Goal: Information Seeking & Learning: Learn about a topic

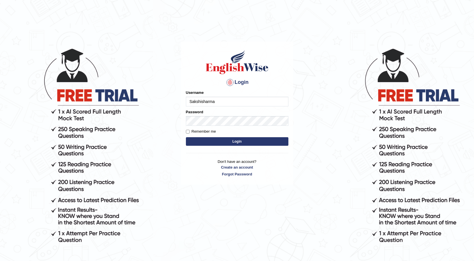
type input "Sakshisharma"
click at [255, 142] on button "Login" at bounding box center [237, 141] width 103 height 9
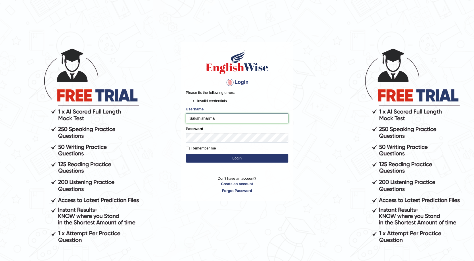
click at [217, 117] on input "Sakshisharma" at bounding box center [237, 118] width 103 height 10
click at [234, 158] on button "Login" at bounding box center [237, 158] width 103 height 9
click at [229, 157] on button "Login" at bounding box center [237, 158] width 103 height 9
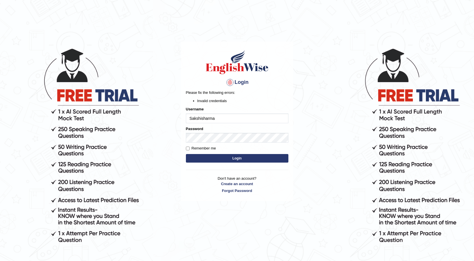
click at [223, 115] on input "Sakshisharma" at bounding box center [237, 118] width 103 height 10
type input "S"
type input "Sakshisharma"
click at [215, 161] on button "Login" at bounding box center [237, 158] width 103 height 9
click at [234, 156] on button "Login" at bounding box center [237, 158] width 103 height 9
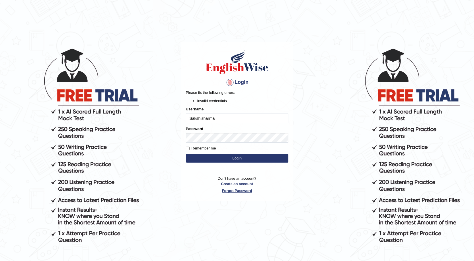
click at [249, 191] on link "Forgot Password" at bounding box center [237, 190] width 103 height 5
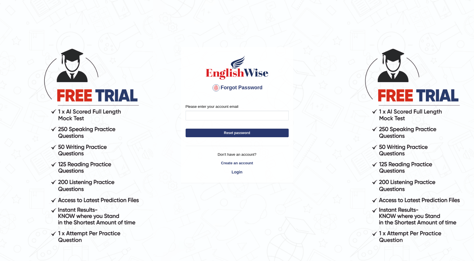
click at [250, 133] on button "Reset password" at bounding box center [237, 133] width 103 height 9
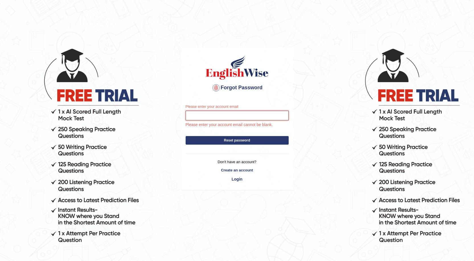
click at [248, 114] on input "Please enter your account email" at bounding box center [237, 116] width 103 height 10
type input "sakshisaroch678"
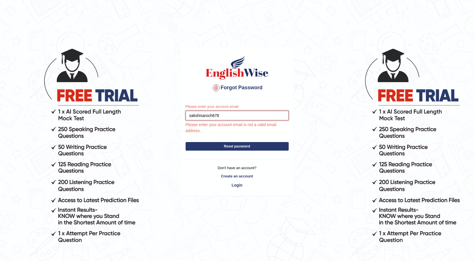
click at [235, 114] on input "sakshisaroch678" at bounding box center [237, 116] width 103 height 10
type input "s"
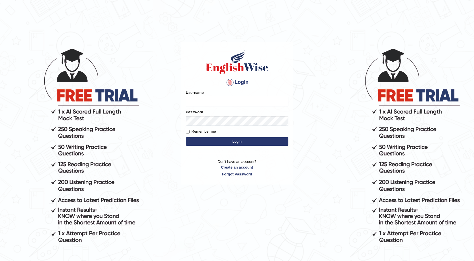
type input "s"
type input "Sakshisharma"
click at [204, 145] on button "Login" at bounding box center [237, 141] width 103 height 9
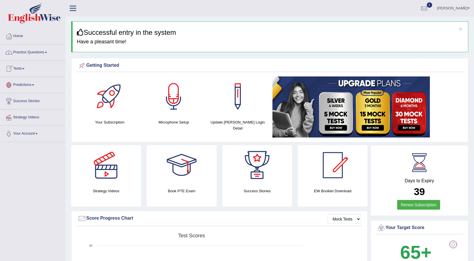
click at [21, 55] on link "Practice Questions" at bounding box center [32, 51] width 65 height 14
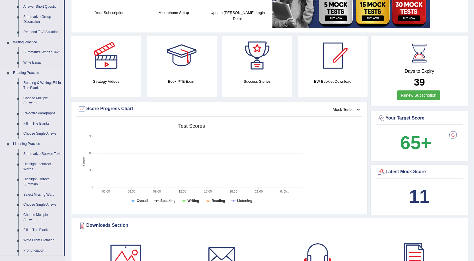
scroll to position [114, 0]
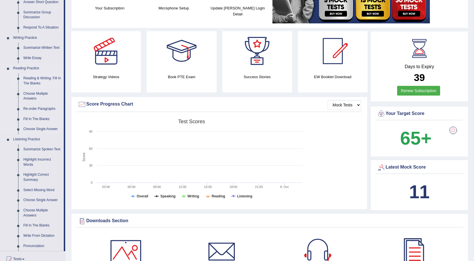
click at [30, 79] on link "Reading & Writing: Fill In The Blanks" at bounding box center [42, 80] width 43 height 15
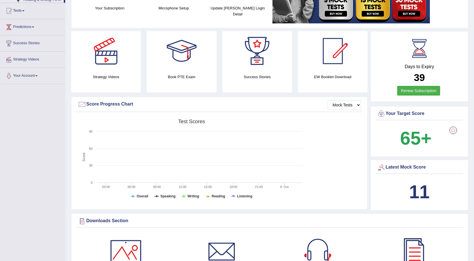
scroll to position [133, 0]
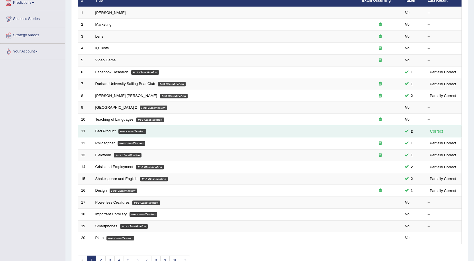
scroll to position [85, 0]
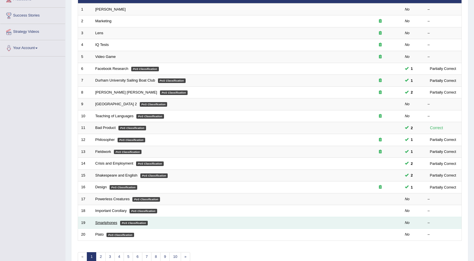
click at [97, 223] on link "Smartphones" at bounding box center [106, 222] width 22 height 4
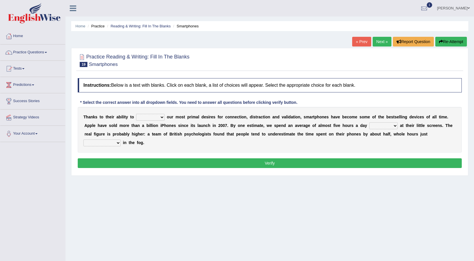
click at [148, 115] on select "hijack describe sharpen conserve" at bounding box center [150, 117] width 28 height 7
click at [219, 155] on div "Instructions: Below is a text with blanks. Click on each blank, a list of choic…" at bounding box center [269, 123] width 387 height 97
click at [377, 125] on select "watching waggling snoring staring" at bounding box center [384, 125] width 28 height 7
select select "watching"
click at [370, 122] on select "watching waggling snoring staring" at bounding box center [384, 125] width 28 height 7
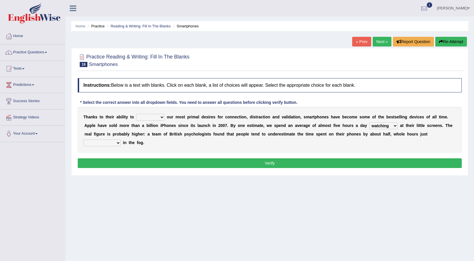
click at [114, 138] on div "T h a n k s t o t h e i r a b i l i t y t o hijack describe sharpen conserve o …" at bounding box center [270, 130] width 384 height 46
click at [112, 141] on select "has evaporated evaporating evaporate evaporates" at bounding box center [101, 142] width 37 height 7
select select "evaporate"
click at [83, 139] on select "has evaporated evaporating evaporate evaporates" at bounding box center [101, 142] width 37 height 7
click at [141, 115] on select "hijack describe sharpen conserve" at bounding box center [150, 117] width 28 height 7
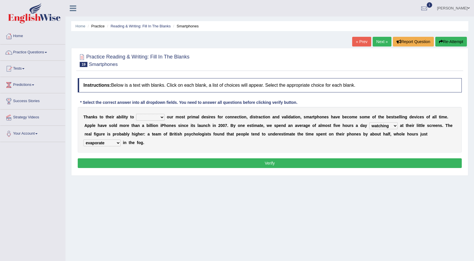
select select "describe"
click at [136, 114] on select "hijack describe sharpen conserve" at bounding box center [150, 117] width 28 height 7
click at [147, 117] on select "hijack describe sharpen conserve" at bounding box center [150, 117] width 28 height 7
click at [193, 159] on button "Verify" at bounding box center [270, 163] width 384 height 10
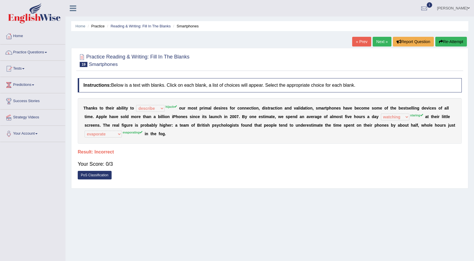
click at [464, 41] on button "Re-Attempt" at bounding box center [452, 42] width 32 height 10
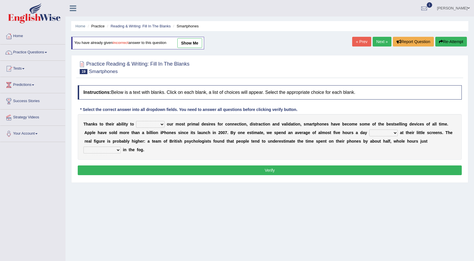
click at [154, 121] on select "hijack describe sharpen conserve" at bounding box center [150, 124] width 28 height 7
select select "hijack"
click at [136, 121] on select "hijack describe sharpen conserve" at bounding box center [150, 124] width 28 height 7
click at [377, 132] on select "watching waggling snoring staring" at bounding box center [384, 132] width 28 height 7
select select "staring"
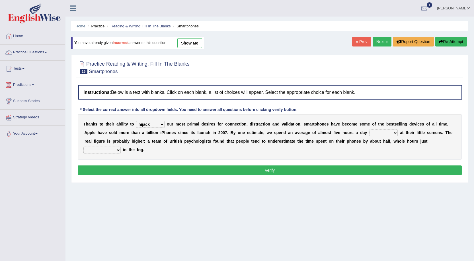
click at [370, 129] on select "watching waggling snoring staring" at bounding box center [384, 132] width 28 height 7
click at [113, 150] on select "has evaporated evaporating evaporate evaporates" at bounding box center [101, 149] width 37 height 7
select select "evaporating"
click at [83, 146] on select "has evaporated evaporating evaporate evaporates" at bounding box center [101, 149] width 37 height 7
click at [123, 167] on button "Verify" at bounding box center [270, 170] width 384 height 10
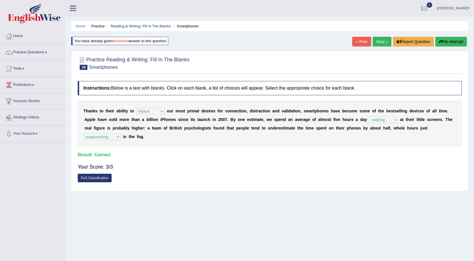
click at [381, 39] on link "Next »" at bounding box center [382, 42] width 19 height 10
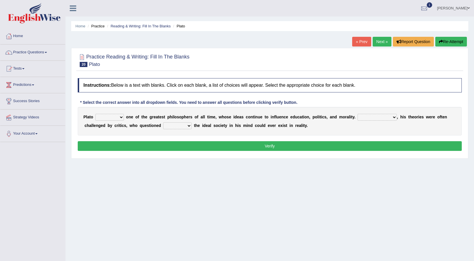
click at [115, 117] on select "keeps comes claims remains" at bounding box center [109, 117] width 28 height 7
select select "remains"
click at [95, 114] on select "keeps comes claims remains" at bounding box center [109, 117] width 28 height 7
click at [364, 118] on select "Notwithstanding So However Whatever" at bounding box center [377, 117] width 39 height 7
select select "However"
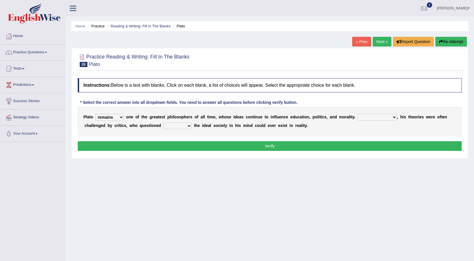
click at [358, 114] on select "Notwithstanding So However Whatever" at bounding box center [377, 117] width 39 height 7
click at [168, 125] on select "which what that whether" at bounding box center [177, 125] width 28 height 7
select select "that"
click at [163, 122] on select "which what that whether" at bounding box center [177, 125] width 28 height 7
click at [181, 144] on button "Verify" at bounding box center [270, 146] width 384 height 10
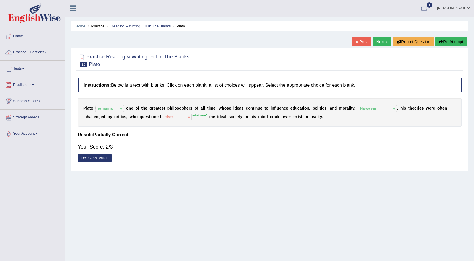
click at [379, 42] on link "Next »" at bounding box center [382, 42] width 19 height 10
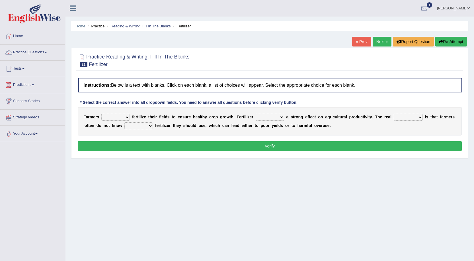
click at [117, 112] on div "F a r m e r s must should need can f e r t i l i z e t h e i r f i e l d s t o …" at bounding box center [270, 121] width 384 height 28
click at [117, 119] on select "must should need can" at bounding box center [115, 117] width 28 height 7
select select "should"
click at [101, 114] on select "must should need can" at bounding box center [115, 117] width 28 height 7
click at [261, 119] on select "has had have having" at bounding box center [270, 117] width 28 height 7
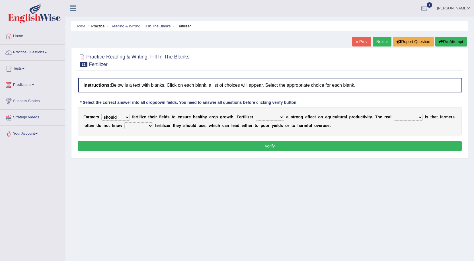
select select "have"
click at [256, 114] on select "has had have having" at bounding box center [270, 117] width 28 height 7
click at [408, 117] on select "problem question conclusion answer" at bounding box center [408, 117] width 29 height 7
select select "problem"
click at [394, 114] on select "problem question conclusion answer" at bounding box center [408, 117] width 29 height 7
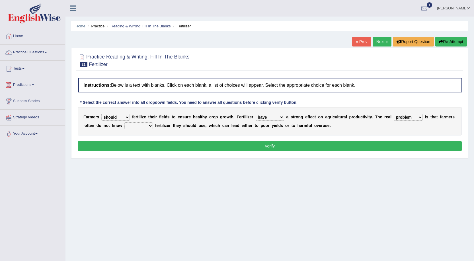
click at [134, 124] on select "how much how many however so much" at bounding box center [139, 125] width 28 height 7
select select "how much"
click at [125, 122] on select "how much how many however so much" at bounding box center [139, 125] width 28 height 7
click at [134, 146] on button "Verify" at bounding box center [270, 146] width 384 height 10
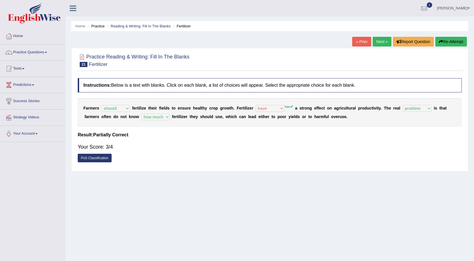
click at [380, 40] on link "Next »" at bounding box center [382, 42] width 19 height 10
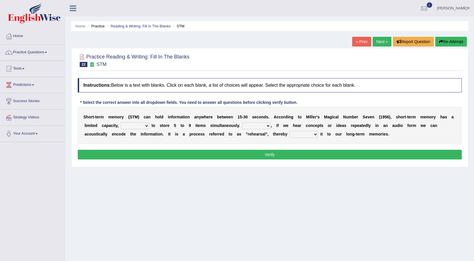
click at [143, 126] on select "being able is able be able unable" at bounding box center [135, 125] width 28 height 7
click at [121, 122] on select "being able is able be able unable" at bounding box center [135, 125] width 28 height 7
click at [129, 122] on div "S h o r t - t e r m m e m o r y ( S T M ) c a n h o l d i n f o r m a t i o n a…" at bounding box center [270, 125] width 384 height 37
click at [134, 127] on select "being able is able be able unable" at bounding box center [135, 125] width 28 height 7
click at [121, 122] on select "being able is able be able unable" at bounding box center [135, 125] width 28 height 7
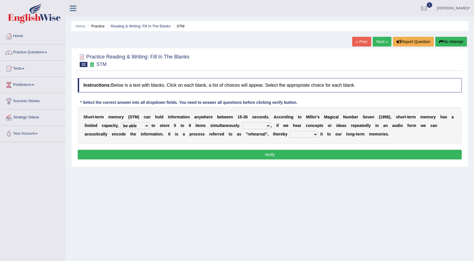
click at [123, 123] on select "being able is able be able unable" at bounding box center [135, 125] width 28 height 7
select select "unable"
click at [121, 122] on select "being able is able be able unable" at bounding box center [135, 125] width 28 height 7
click at [251, 125] on select "However So Moreover Therefore" at bounding box center [256, 125] width 28 height 7
select select "However"
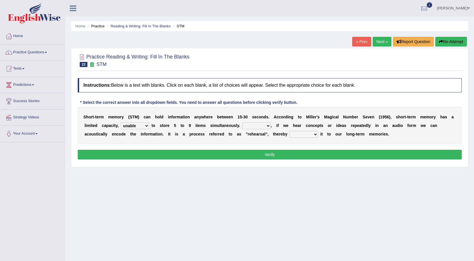
click at [242, 122] on select "However So Moreover Therefore" at bounding box center [256, 125] width 28 height 7
click at [302, 135] on select "commit commits commiting commited" at bounding box center [304, 134] width 28 height 7
select select "commiting"
click at [290, 131] on select "commit commits commiting commited" at bounding box center [304, 134] width 28 height 7
click at [301, 154] on button "Verify" at bounding box center [270, 155] width 384 height 10
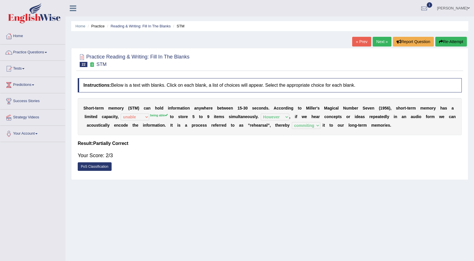
click at [381, 44] on link "Next »" at bounding box center [382, 42] width 19 height 10
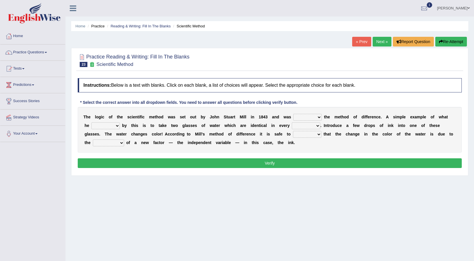
click at [307, 117] on select "pointed claimed demanded named" at bounding box center [307, 117] width 28 height 7
select select "named"
click at [293, 114] on select "pointed claimed demanded named" at bounding box center [307, 117] width 28 height 7
click at [113, 125] on select "capped charged found meant" at bounding box center [105, 125] width 28 height 7
select select "meant"
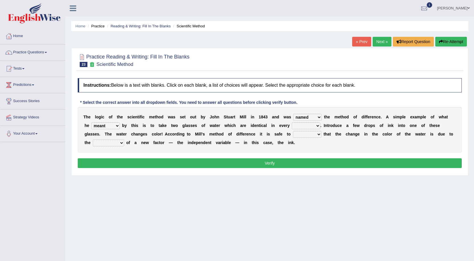
click at [91, 122] on select "capped charged found meant" at bounding box center [105, 125] width 28 height 7
click at [296, 125] on select "thought identity measure respect" at bounding box center [306, 125] width 28 height 7
select select "measure"
click at [292, 122] on select "thought identity measure respect" at bounding box center [306, 125] width 28 height 7
click at [315, 134] on select "assume discuss prefer acclaim" at bounding box center [307, 134] width 28 height 7
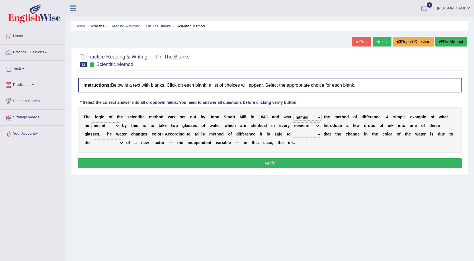
select select "acclaim"
click at [293, 131] on select "assume discuss prefer acclaim" at bounding box center [307, 134] width 28 height 7
click at [108, 143] on select "introduction magnitude preparation purification" at bounding box center [108, 142] width 31 height 7
click at [93, 139] on select "introduction magnitude preparation purification" at bounding box center [108, 142] width 31 height 7
click at [100, 141] on select "introduction magnitude preparation purification" at bounding box center [108, 142] width 31 height 7
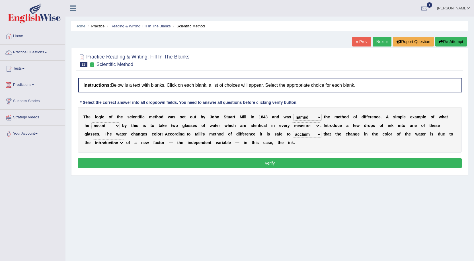
select select "preparation"
click at [93, 139] on select "introduction magnitude preparation purification" at bounding box center [108, 142] width 31 height 7
click at [111, 160] on button "Verify" at bounding box center [270, 163] width 384 height 10
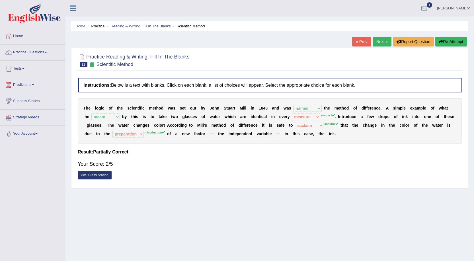
click at [382, 43] on link "Next »" at bounding box center [382, 42] width 19 height 10
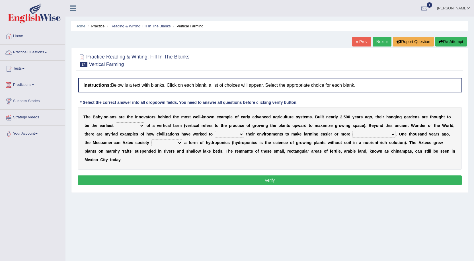
click at [23, 50] on link "Practice Questions" at bounding box center [32, 51] width 65 height 14
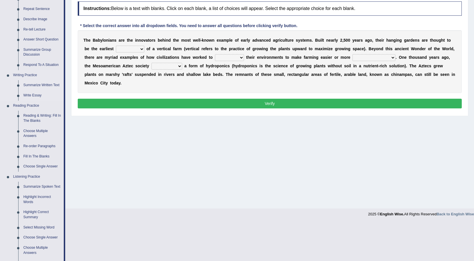
scroll to position [85, 0]
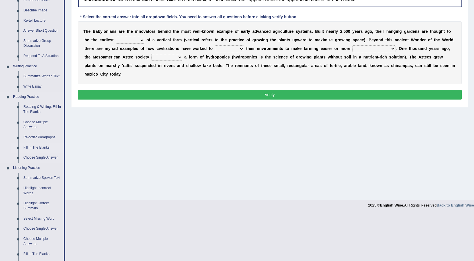
click at [38, 148] on link "Fill In The Blanks" at bounding box center [42, 147] width 43 height 10
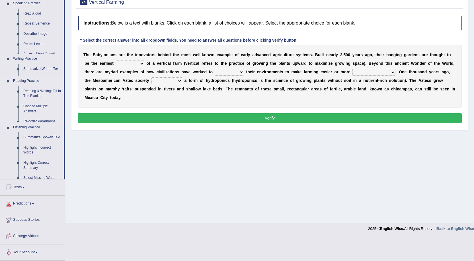
scroll to position [38, 0]
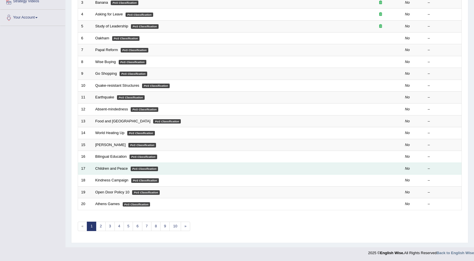
scroll to position [117, 0]
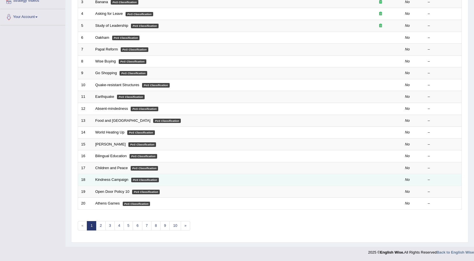
click at [113, 176] on td "Kindness Campaign PoS Classification" at bounding box center [225, 180] width 267 height 12
click at [111, 179] on link "Kindness Campaign" at bounding box center [111, 179] width 33 height 4
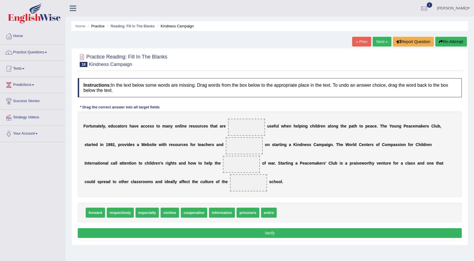
click at [150, 213] on span "especially" at bounding box center [147, 212] width 23 height 10
drag, startPoint x: 150, startPoint y: 213, endPoint x: 251, endPoint y: 129, distance: 132.1
drag, startPoint x: 239, startPoint y: 213, endPoint x: 242, endPoint y: 184, distance: 29.2
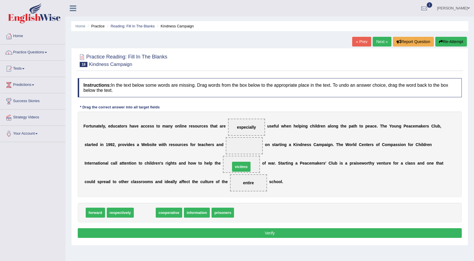
drag, startPoint x: 150, startPoint y: 215, endPoint x: 246, endPoint y: 170, distance: 106.9
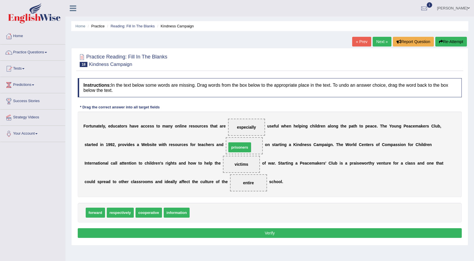
drag, startPoint x: 207, startPoint y: 213, endPoint x: 245, endPoint y: 148, distance: 75.2
click at [260, 233] on button "Verify" at bounding box center [270, 233] width 384 height 10
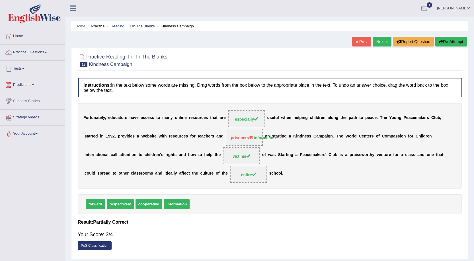
click at [375, 46] on link "Next »" at bounding box center [382, 42] width 19 height 10
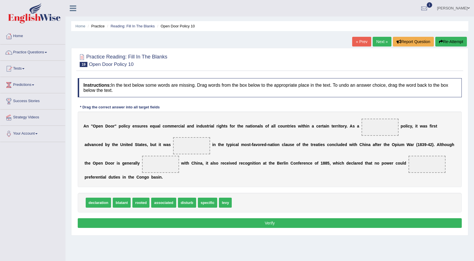
click at [146, 203] on span "rooted" at bounding box center [140, 202] width 17 height 10
drag, startPoint x: 205, startPoint y: 201, endPoint x: 387, endPoint y: 129, distance: 195.9
drag, startPoint x: 163, startPoint y: 204, endPoint x: 175, endPoint y: 146, distance: 58.9
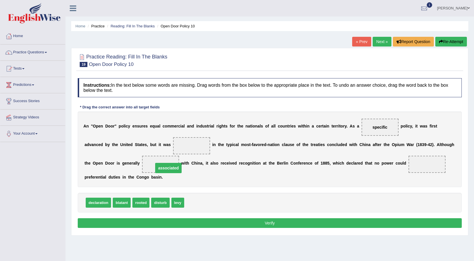
drag, startPoint x: 199, startPoint y: 147, endPoint x: 175, endPoint y: 169, distance: 33.1
drag, startPoint x: 146, startPoint y: 203, endPoint x: 193, endPoint y: 145, distance: 74.4
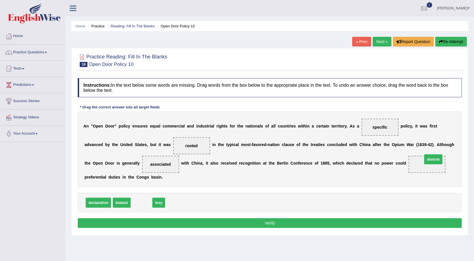
drag, startPoint x: 134, startPoint y: 205, endPoint x: 428, endPoint y: 166, distance: 296.6
click at [337, 222] on button "Verify" at bounding box center [270, 223] width 384 height 10
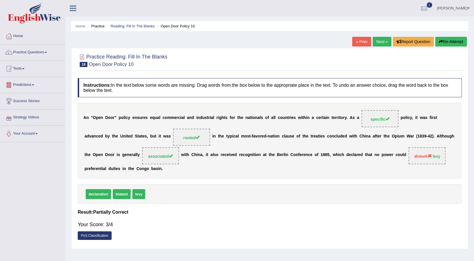
click at [376, 43] on link "Next »" at bounding box center [382, 42] width 19 height 10
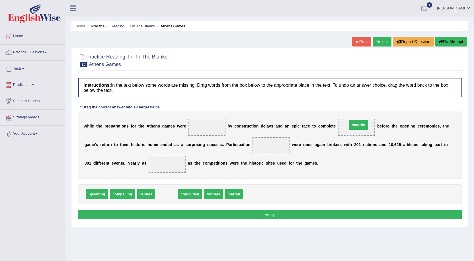
drag, startPoint x: 168, startPoint y: 197, endPoint x: 360, endPoint y: 128, distance: 204.1
drag, startPoint x: 142, startPoint y: 192, endPoint x: 264, endPoint y: 144, distance: 131.3
click at [123, 189] on div "upsetting compelling concluded formats marred" at bounding box center [270, 194] width 384 height 20
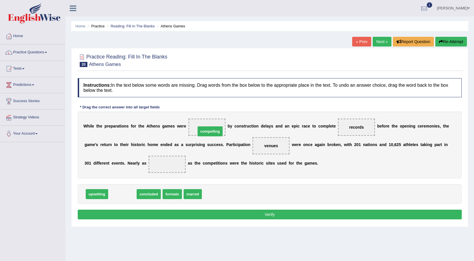
drag, startPoint x: 119, startPoint y: 198, endPoint x: 207, endPoint y: 136, distance: 107.8
drag, startPoint x: 119, startPoint y: 194, endPoint x: 166, endPoint y: 161, distance: 57.9
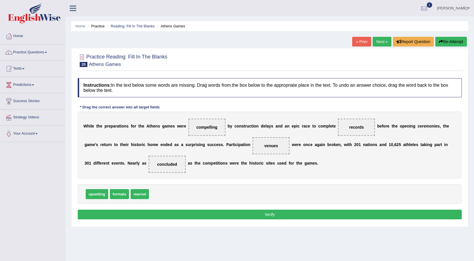
click at [165, 210] on button "Verify" at bounding box center [270, 214] width 384 height 10
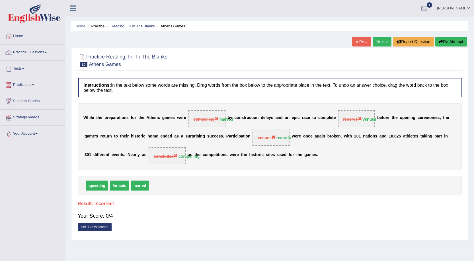
click at [448, 41] on button "Re-Attempt" at bounding box center [452, 42] width 32 height 10
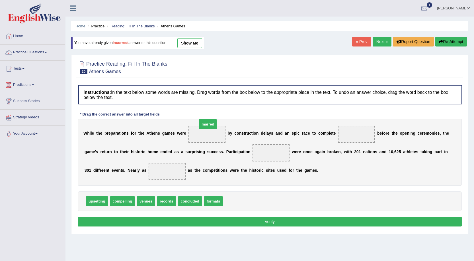
drag, startPoint x: 236, startPoint y: 199, endPoint x: 210, endPoint y: 123, distance: 81.2
drag, startPoint x: 142, startPoint y: 205, endPoint x: 350, endPoint y: 138, distance: 219.0
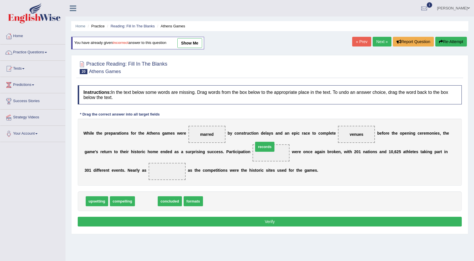
drag, startPoint x: 142, startPoint y: 203, endPoint x: 261, endPoint y: 150, distance: 130.7
click at [123, 227] on div "Instructions: In the text below some words are missing. Drag words from the box…" at bounding box center [269, 156] width 387 height 148
click at [125, 216] on div "Instructions: In the text below some words are missing. Drag words from the box…" at bounding box center [269, 156] width 387 height 148
click at [123, 229] on div "Instructions: In the text below some words are missing. Drag words from the box…" at bounding box center [269, 156] width 387 height 148
click at [124, 217] on button "Verify" at bounding box center [270, 222] width 384 height 10
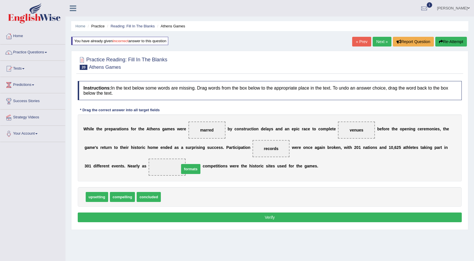
drag, startPoint x: 166, startPoint y: 197, endPoint x: 174, endPoint y: 162, distance: 35.1
click at [232, 213] on button "Verify" at bounding box center [270, 217] width 384 height 10
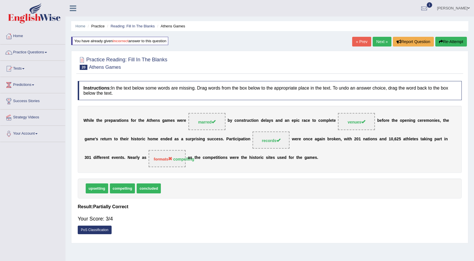
click at [373, 44] on link "Next »" at bounding box center [382, 42] width 19 height 10
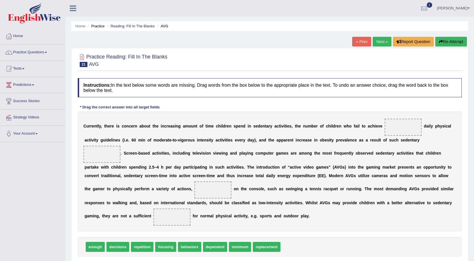
click at [47, 59] on li "Practice Questions Speaking Practice Read Aloud Repeat Sentence Describe Image …" at bounding box center [32, 52] width 65 height 16
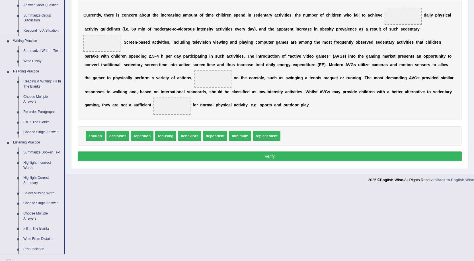
scroll to position [129, 0]
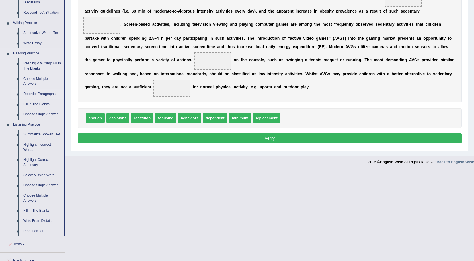
click at [41, 94] on link "Re-order Paragraphs" at bounding box center [42, 94] width 43 height 10
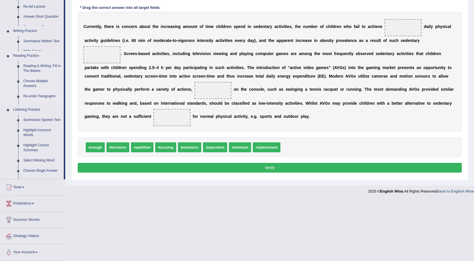
scroll to position [38, 0]
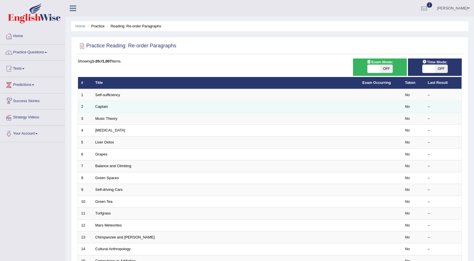
click at [95, 108] on td "Captain" at bounding box center [225, 107] width 267 height 12
click at [100, 107] on link "Captain" at bounding box center [101, 106] width 13 height 4
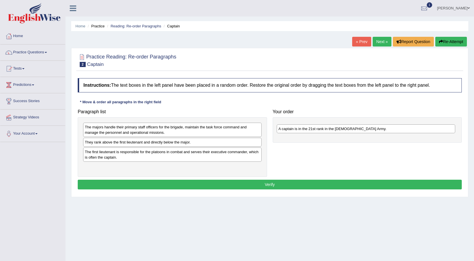
drag, startPoint x: 103, startPoint y: 142, endPoint x: 297, endPoint y: 129, distance: 194.5
click at [297, 129] on div "A captain is in the 21st rank in the [DEMOGRAPHIC_DATA] Army." at bounding box center [366, 128] width 179 height 9
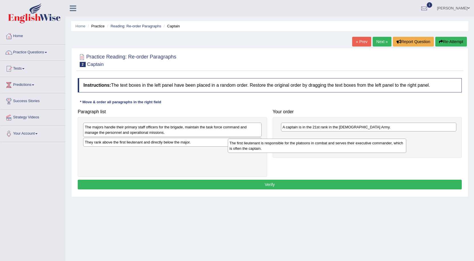
drag, startPoint x: 255, startPoint y: 151, endPoint x: 399, endPoint y: 142, distance: 145.0
click at [399, 142] on div "The first lieutenant is responsible for the platoons in combat and serves their…" at bounding box center [317, 145] width 179 height 14
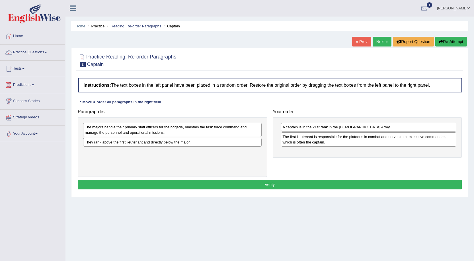
click at [266, 137] on div "The majors handle their primary staff officers for the brigade, maintain the ta…" at bounding box center [172, 147] width 189 height 60
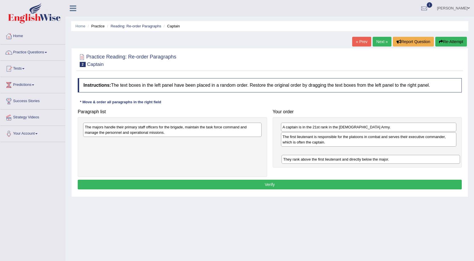
drag, startPoint x: 246, startPoint y: 146, endPoint x: 444, endPoint y: 163, distance: 199.3
click at [444, 163] on div "They rank above the first lieutenant and directly below the major." at bounding box center [371, 159] width 179 height 9
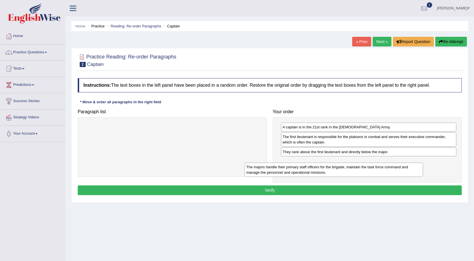
drag, startPoint x: 247, startPoint y: 131, endPoint x: 409, endPoint y: 171, distance: 166.4
click at [409, 171] on div "The majors handle their primary staff officers for the brigade, maintain the ta…" at bounding box center [334, 169] width 179 height 14
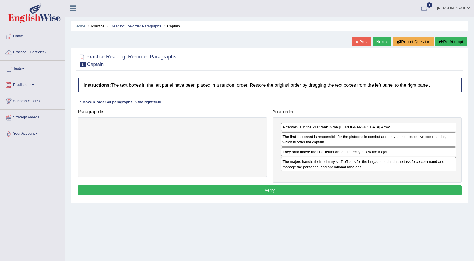
click at [384, 193] on button "Verify" at bounding box center [270, 190] width 384 height 10
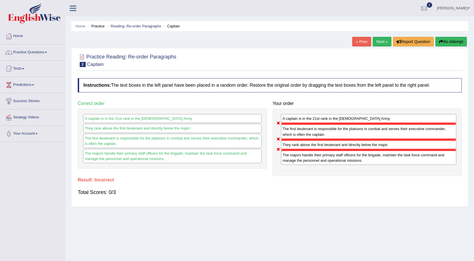
click at [373, 41] on link "Next »" at bounding box center [382, 42] width 19 height 10
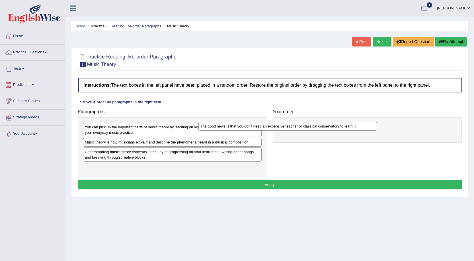
drag, startPoint x: 207, startPoint y: 145, endPoint x: 322, endPoint y: 129, distance: 116.5
click at [322, 129] on div "The good news is that you don't need an expensive teacher or classical conserva…" at bounding box center [288, 126] width 179 height 9
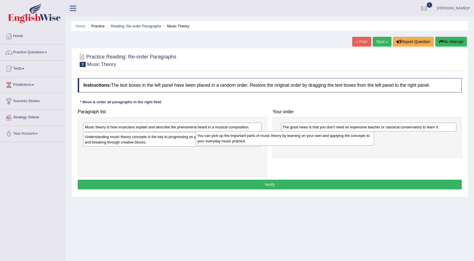
drag, startPoint x: 142, startPoint y: 136, endPoint x: 254, endPoint y: 145, distance: 112.9
click at [254, 145] on div "You can pick up the important parts of music theory by learning on your own and…" at bounding box center [285, 138] width 179 height 14
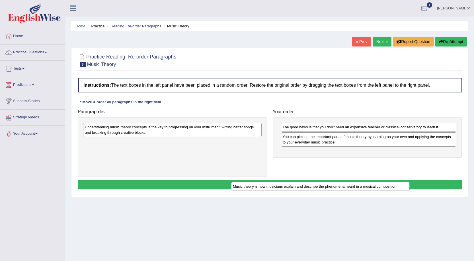
drag, startPoint x: 144, startPoint y: 126, endPoint x: 294, endPoint y: 167, distance: 155.2
click at [294, 182] on div "Music theory is how musicians explain and describe the phenomena heard in a mus…" at bounding box center [320, 186] width 179 height 9
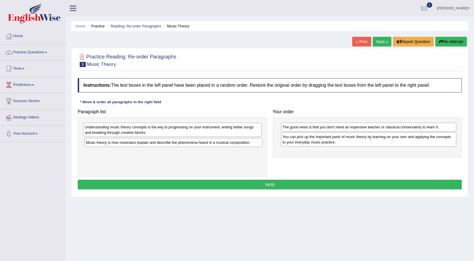
click at [294, 164] on div "Paragraph list Music theory is how musicians explain and describe the phenomena…" at bounding box center [270, 141] width 390 height 70
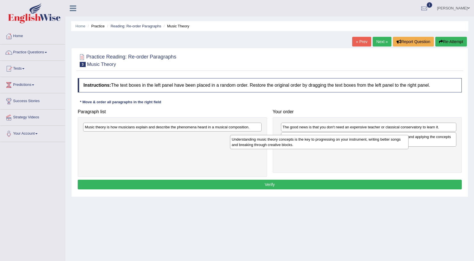
drag, startPoint x: 168, startPoint y: 131, endPoint x: 315, endPoint y: 143, distance: 147.5
click at [315, 143] on div "Understanding music theory concepts is the key to progressing on your instrumen…" at bounding box center [319, 142] width 179 height 14
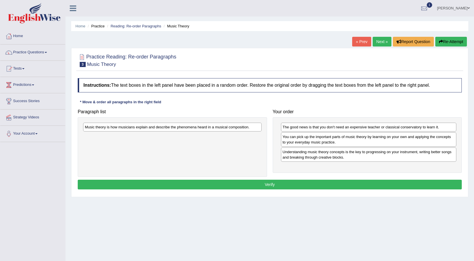
click at [276, 185] on button "Verify" at bounding box center [270, 185] width 384 height 10
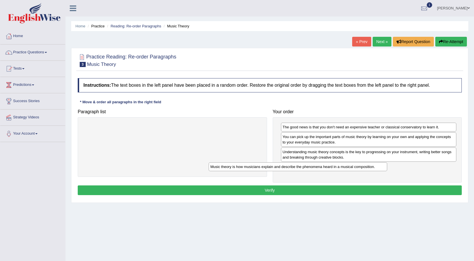
drag, startPoint x: 174, startPoint y: 126, endPoint x: 299, endPoint y: 166, distance: 131.7
click at [299, 166] on div "Music theory is how musicians explain and describe the phenomena heard in a mus…" at bounding box center [298, 166] width 179 height 9
click at [287, 185] on button "Verify" at bounding box center [270, 190] width 384 height 10
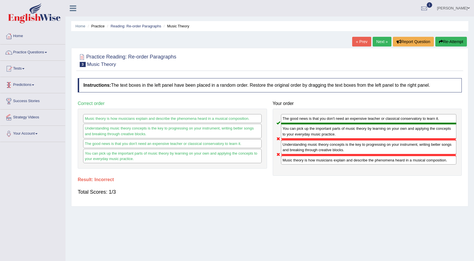
click at [12, 83] on div at bounding box center [9, 85] width 9 height 9
click at [18, 76] on li "Tests Take Practice Sectional Test Take Mock Test History" at bounding box center [32, 69] width 65 height 16
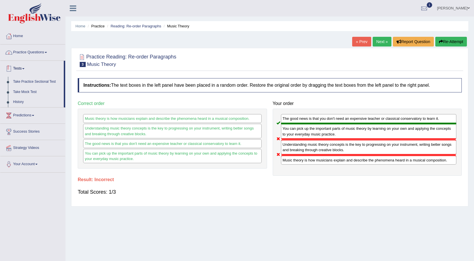
click at [11, 52] on div at bounding box center [9, 52] width 9 height 9
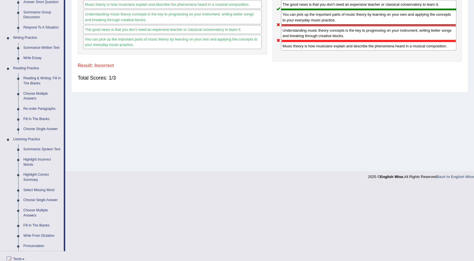
scroll to position [142, 0]
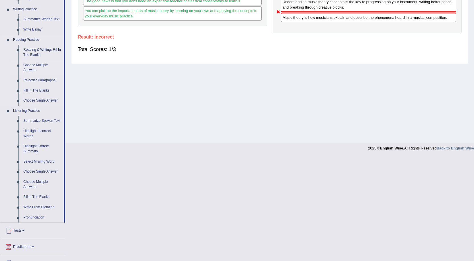
click at [30, 67] on link "Choose Multiple Answers" at bounding box center [42, 67] width 43 height 15
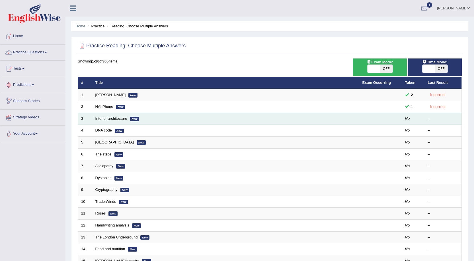
click at [95, 118] on td "Interior architecture New" at bounding box center [225, 119] width 267 height 12
click at [115, 117] on link "Interior architecture" at bounding box center [111, 118] width 32 height 4
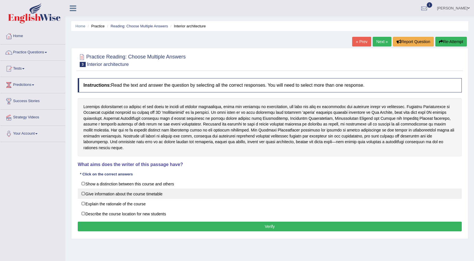
click at [125, 190] on label "Give information about the course timetable" at bounding box center [270, 193] width 384 height 10
checkbox input "true"
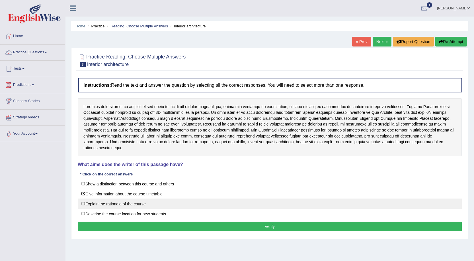
click at [128, 200] on label "Explain the rationale of the course" at bounding box center [270, 203] width 384 height 10
checkbox input "true"
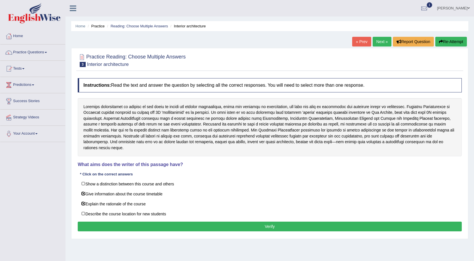
click at [130, 222] on button "Verify" at bounding box center [270, 226] width 384 height 10
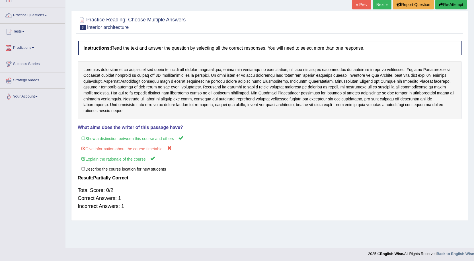
scroll to position [38, 0]
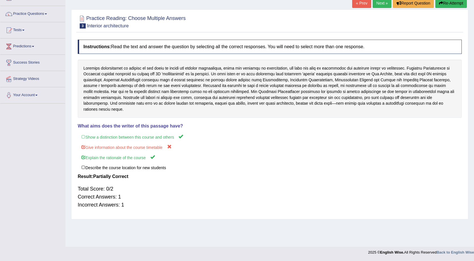
click at [376, 1] on link "Next »" at bounding box center [382, 3] width 19 height 10
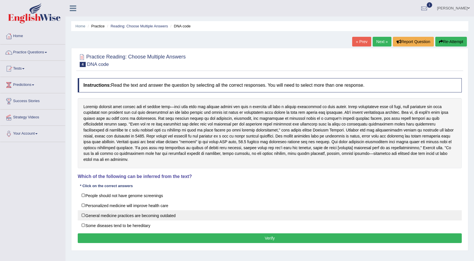
click at [173, 213] on label "General medicine practices are becoming outdated" at bounding box center [270, 215] width 384 height 10
checkbox input "true"
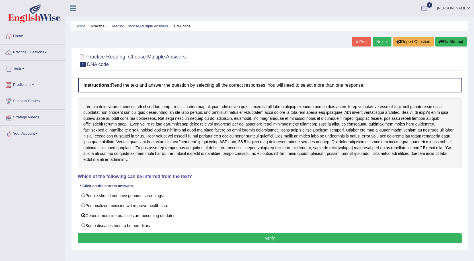
click at [177, 233] on button "Verify" at bounding box center [270, 238] width 384 height 10
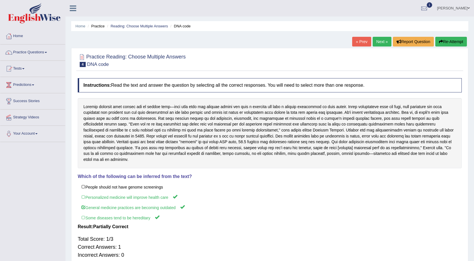
click at [386, 40] on link "Next »" at bounding box center [382, 42] width 19 height 10
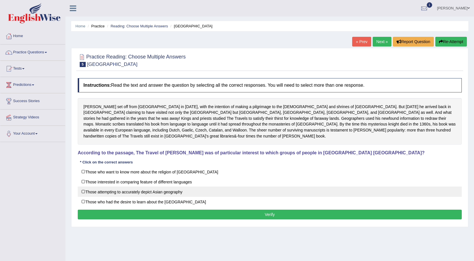
click at [173, 186] on label "Those attempting to accurately depict Asian geography" at bounding box center [270, 191] width 384 height 10
checkbox input "true"
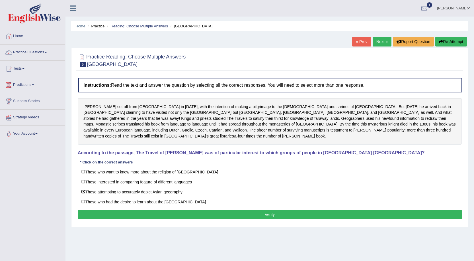
click at [165, 209] on button "Verify" at bounding box center [270, 214] width 384 height 10
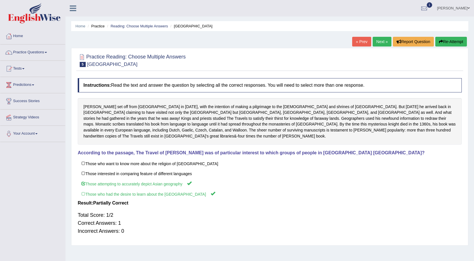
click at [381, 43] on link "Next »" at bounding box center [382, 42] width 19 height 10
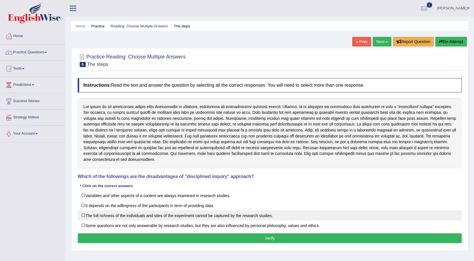
click at [190, 217] on label "The full richness of the individuals and sites of the experiment cannot be capt…" at bounding box center [270, 215] width 384 height 10
checkbox input "true"
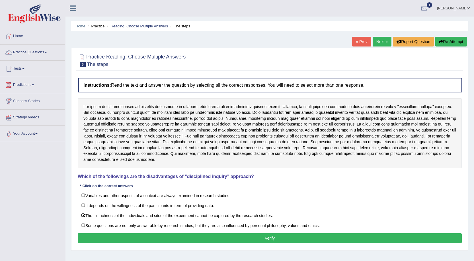
click at [191, 241] on button "Verify" at bounding box center [270, 238] width 384 height 10
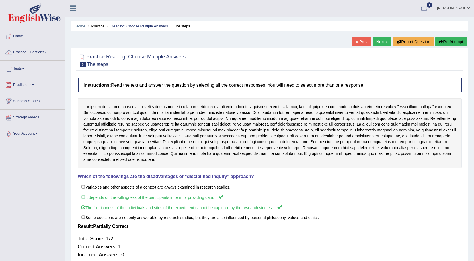
scroll to position [28, 0]
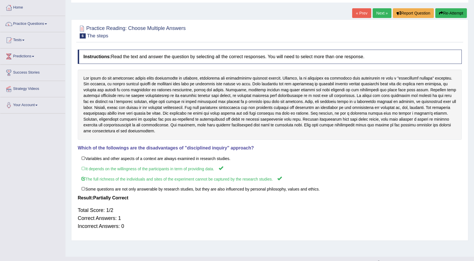
click at [377, 14] on link "Next »" at bounding box center [382, 13] width 19 height 10
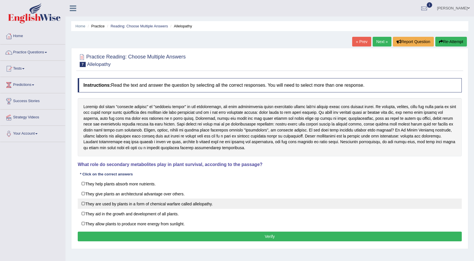
click at [160, 205] on label "They are used by plants in a form of chemical warfare called allelopathy." at bounding box center [270, 203] width 384 height 10
checkbox input "true"
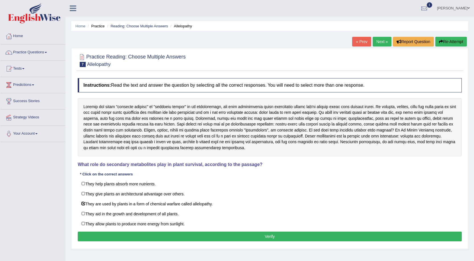
click at [187, 235] on button "Verify" at bounding box center [270, 236] width 384 height 10
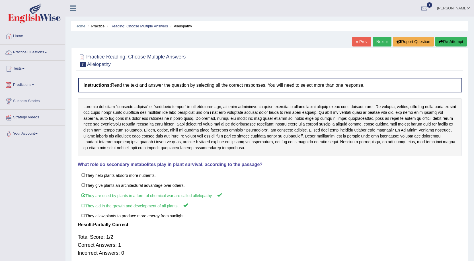
click at [374, 38] on link "Next »" at bounding box center [382, 42] width 19 height 10
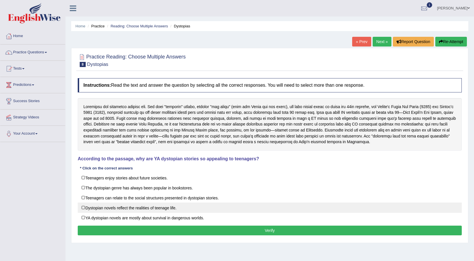
click at [174, 203] on label "Dystopian novels reflect the realities of teenage life." at bounding box center [270, 207] width 384 height 10
checkbox input "true"
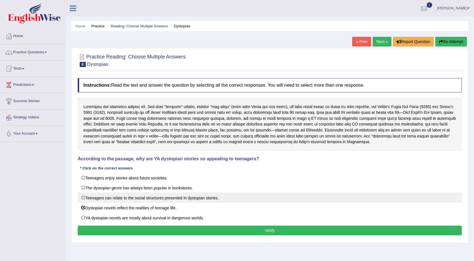
click at [173, 198] on label "Teenagers can relate to the social structures presented in dystopian stories." at bounding box center [270, 197] width 384 height 10
checkbox input "true"
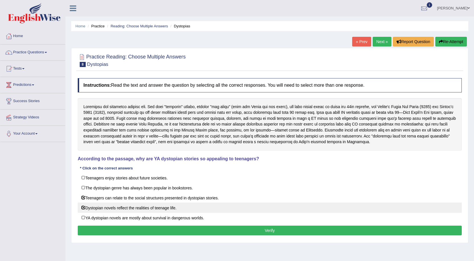
click at [168, 206] on label "Dystopian novels reflect the realities of teenage life." at bounding box center [270, 207] width 384 height 10
checkbox input "false"
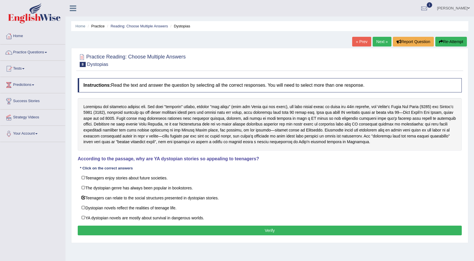
click at [163, 231] on button "Verify" at bounding box center [270, 230] width 384 height 10
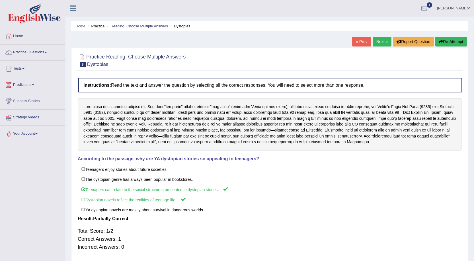
click at [380, 40] on link "Next »" at bounding box center [382, 42] width 19 height 10
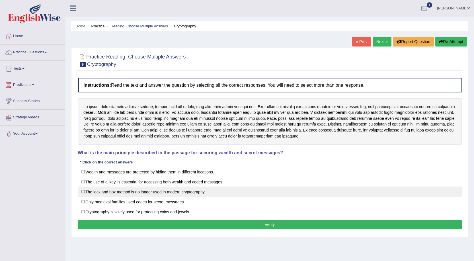
click at [176, 194] on label "The lock and box method is no longer used in modern cryptography." at bounding box center [270, 191] width 384 height 10
checkbox input "true"
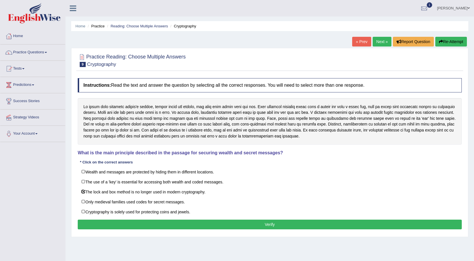
click at [191, 224] on button "Verify" at bounding box center [270, 224] width 384 height 10
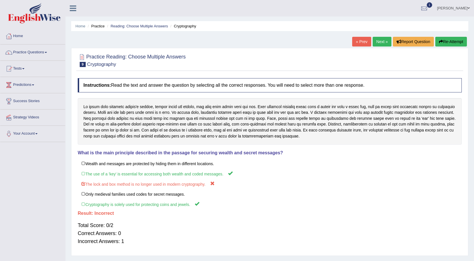
click at [380, 44] on link "Next »" at bounding box center [382, 42] width 19 height 10
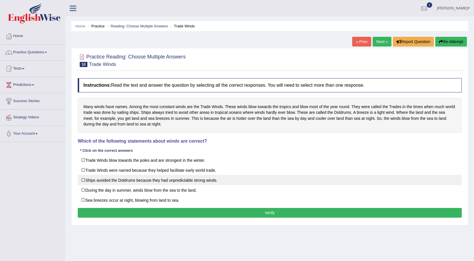
click at [173, 180] on label "Ships avoided the Doldrums because they had unpredictable strong winds." at bounding box center [270, 180] width 384 height 10
checkbox input "true"
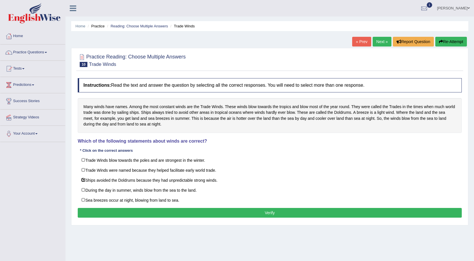
click at [195, 212] on button "Verify" at bounding box center [270, 213] width 384 height 10
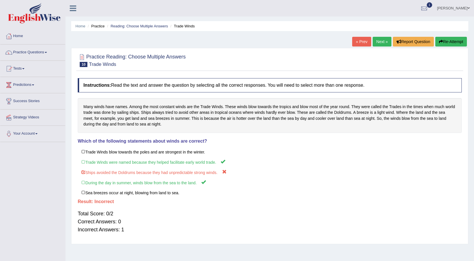
click at [375, 44] on link "Next »" at bounding box center [382, 42] width 19 height 10
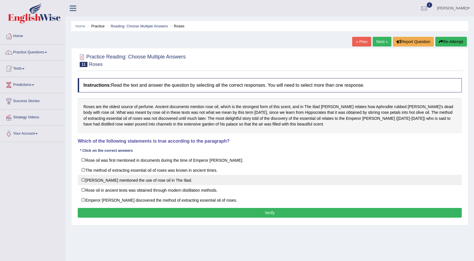
click at [148, 181] on label "Homer mentioned the use of rose oil in The Iliad." at bounding box center [270, 180] width 384 height 10
checkbox input "true"
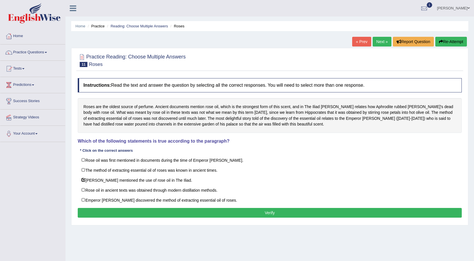
click at [167, 210] on button "Verify" at bounding box center [270, 213] width 384 height 10
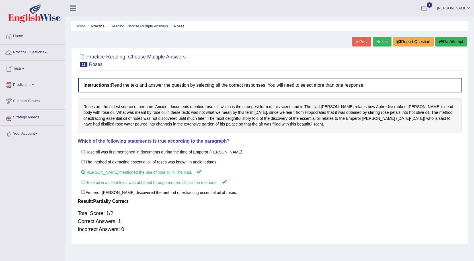
click at [28, 52] on link "Practice Questions" at bounding box center [32, 51] width 65 height 14
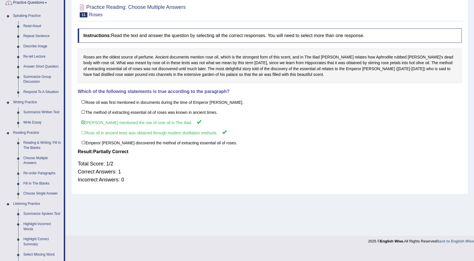
scroll to position [85, 0]
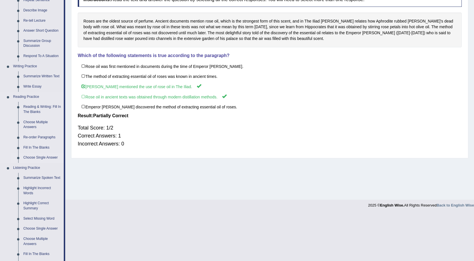
click at [41, 157] on link "Choose Single Answer" at bounding box center [42, 157] width 43 height 10
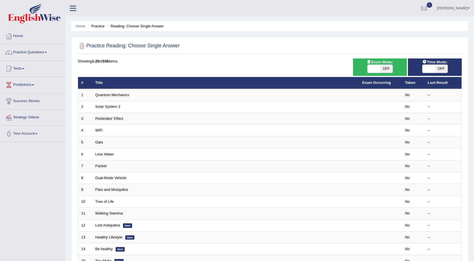
click at [113, 123] on td "Pesticides’ Effect" at bounding box center [225, 119] width 267 height 12
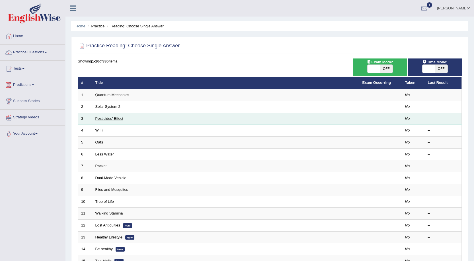
click at [111, 118] on link "Pesticides’ Effect" at bounding box center [109, 118] width 28 height 4
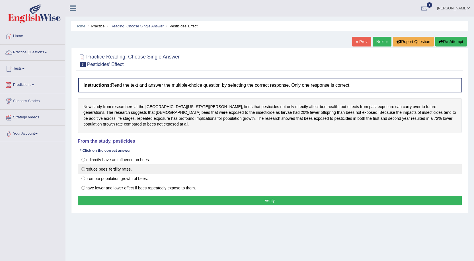
click at [112, 169] on label "reduce bees’ fertility rates." at bounding box center [270, 169] width 384 height 10
radio input "true"
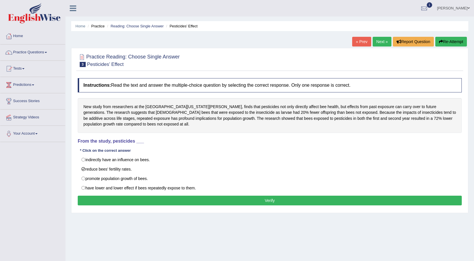
click at [110, 200] on button "Verify" at bounding box center [270, 200] width 384 height 10
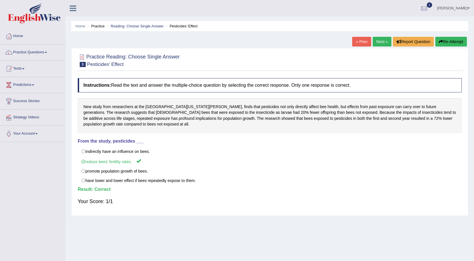
click at [382, 40] on link "Next »" at bounding box center [382, 42] width 19 height 10
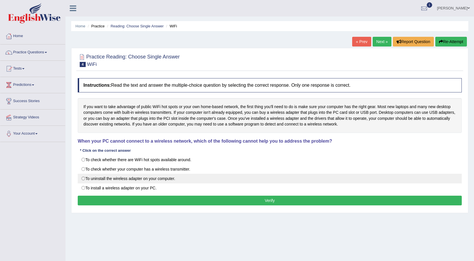
click at [148, 180] on label "To uninstall the wireless adapter on your computer." at bounding box center [270, 179] width 384 height 10
radio input "true"
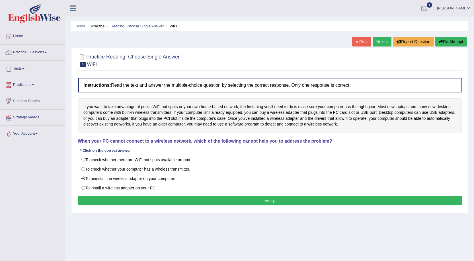
click at [148, 196] on button "Verify" at bounding box center [270, 200] width 384 height 10
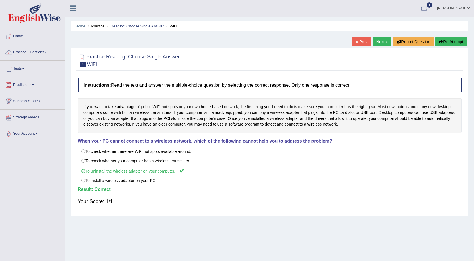
click at [382, 42] on link "Next »" at bounding box center [382, 42] width 19 height 10
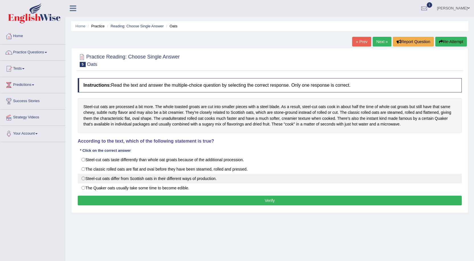
click at [218, 178] on label "Steel-cut oats differ from Scottish oats in their different ways of production." at bounding box center [270, 179] width 384 height 10
radio input "true"
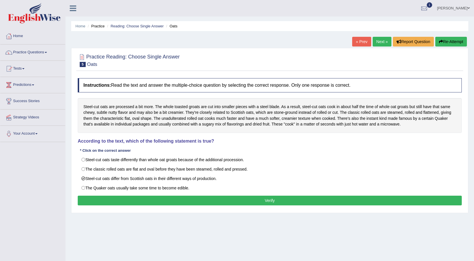
click at [214, 202] on button "Verify" at bounding box center [270, 200] width 384 height 10
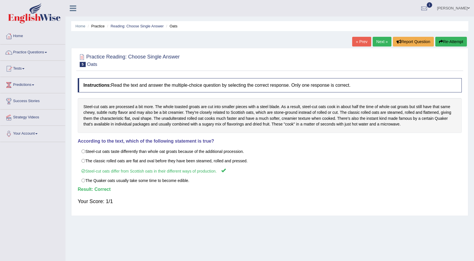
click at [383, 41] on link "Next »" at bounding box center [382, 42] width 19 height 10
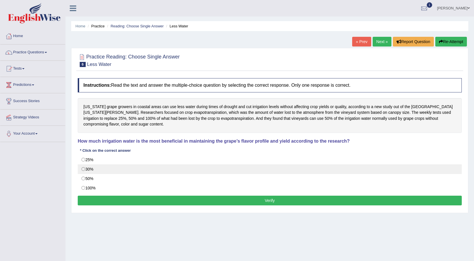
click at [183, 174] on label "30%" at bounding box center [270, 169] width 384 height 10
radio input "true"
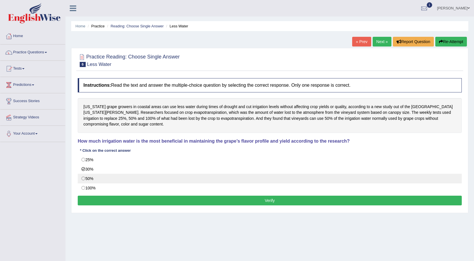
click at [184, 179] on label "50%" at bounding box center [270, 179] width 384 height 10
radio input "true"
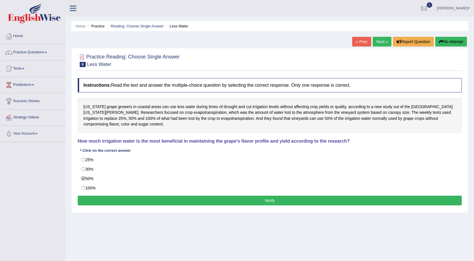
click at [185, 197] on button "Verify" at bounding box center [270, 200] width 384 height 10
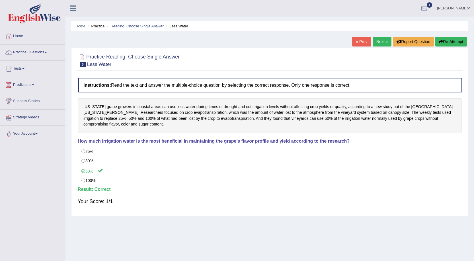
click at [379, 44] on link "Next »" at bounding box center [382, 42] width 19 height 10
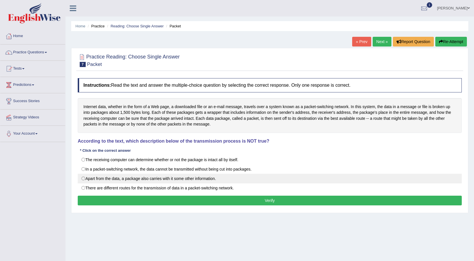
click at [160, 176] on label "Apart from the data, a package also carries with it some other information." at bounding box center [270, 179] width 384 height 10
radio input "true"
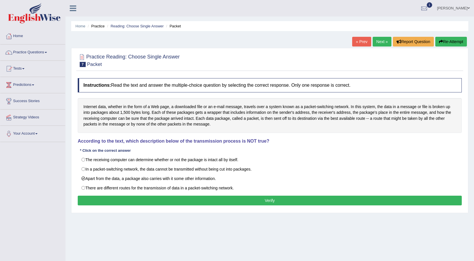
click at [150, 199] on button "Verify" at bounding box center [270, 200] width 384 height 10
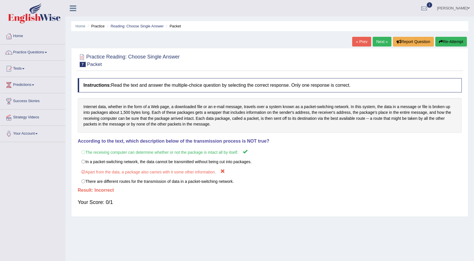
click at [378, 42] on link "Next »" at bounding box center [382, 42] width 19 height 10
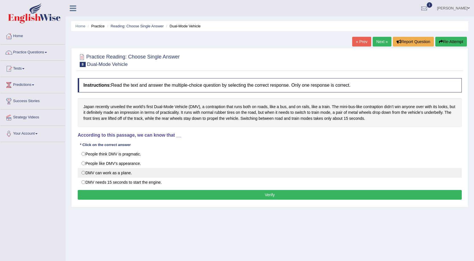
click at [83, 172] on label "DMV can work as a plane." at bounding box center [270, 173] width 384 height 10
radio input "true"
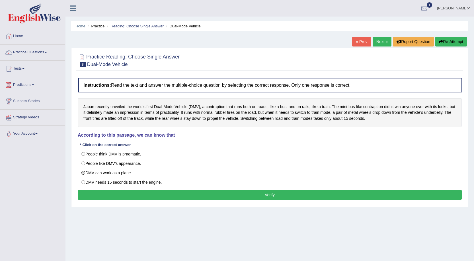
click at [107, 195] on button "Verify" at bounding box center [270, 195] width 384 height 10
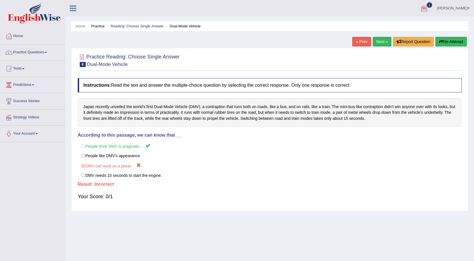
click at [378, 46] on link "Next »" at bounding box center [382, 42] width 19 height 10
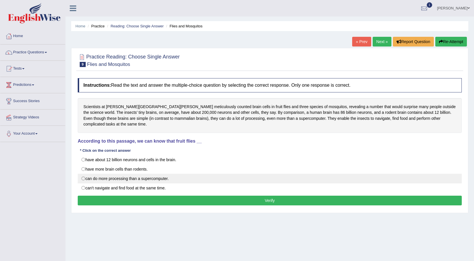
click at [104, 174] on label "can do more processing than a supercomputer." at bounding box center [270, 179] width 384 height 10
radio input "true"
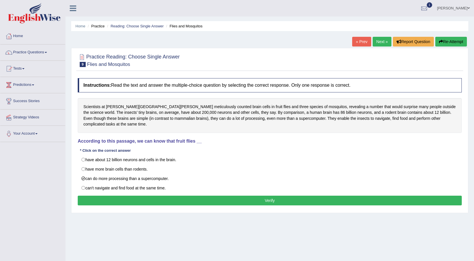
click at [101, 195] on button "Verify" at bounding box center [270, 200] width 384 height 10
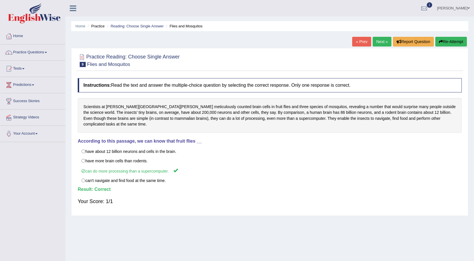
click at [373, 37] on link "Next »" at bounding box center [382, 42] width 19 height 10
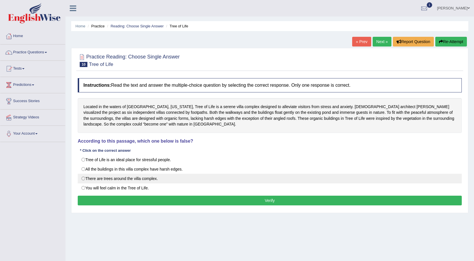
click at [133, 176] on label "There are trees around the villa complex." at bounding box center [270, 179] width 384 height 10
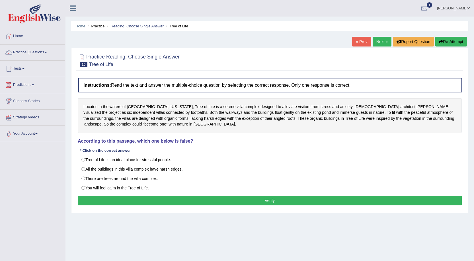
radio input "true"
click at [135, 201] on button "Verify" at bounding box center [270, 200] width 384 height 10
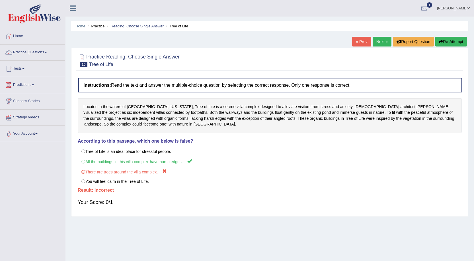
click at [381, 33] on div "Home Practice Reading: Choose Single Answer Tree of Life « Prev Next » Report Q…" at bounding box center [270, 142] width 409 height 285
click at [379, 41] on link "Next »" at bounding box center [382, 42] width 19 height 10
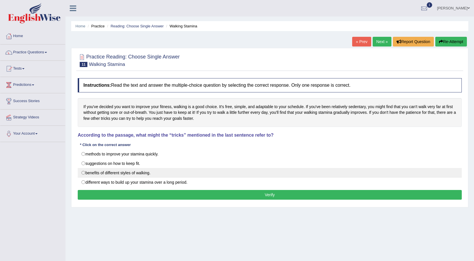
click at [127, 174] on label "benefits of different styles of walking." at bounding box center [270, 173] width 384 height 10
radio input "true"
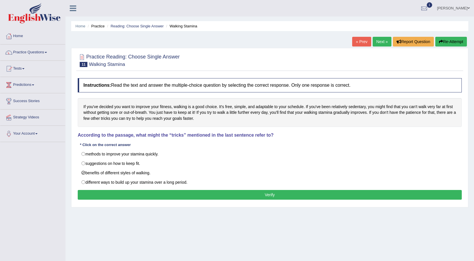
click at [127, 197] on button "Verify" at bounding box center [270, 195] width 384 height 10
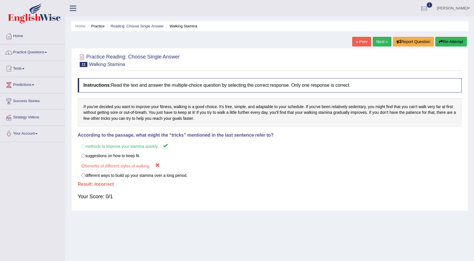
click at [373, 38] on link "Next »" at bounding box center [382, 42] width 19 height 10
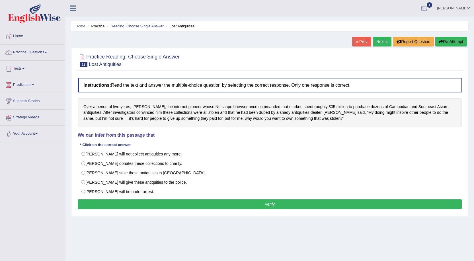
click at [178, 177] on label "Mr. Clark stole these antiquities in Asia." at bounding box center [270, 173] width 384 height 10
radio input "true"
click at [160, 206] on button "Verify" at bounding box center [270, 204] width 384 height 10
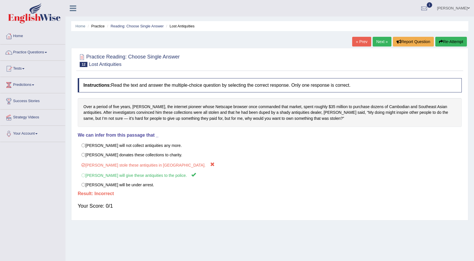
click at [382, 40] on link "Next »" at bounding box center [382, 42] width 19 height 10
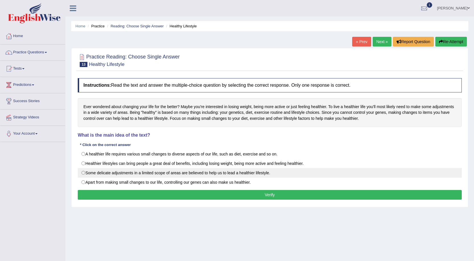
click at [187, 173] on label "Some delicate adjustments in a limited scope of areas are believed to help us t…" at bounding box center [270, 173] width 384 height 10
radio input "true"
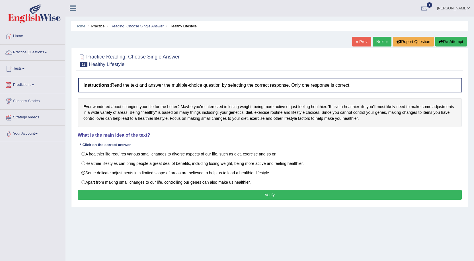
click at [193, 197] on button "Verify" at bounding box center [270, 195] width 384 height 10
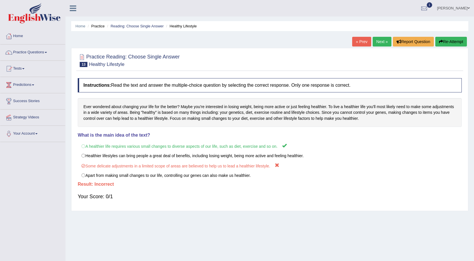
click at [376, 43] on link "Next »" at bounding box center [382, 42] width 19 height 10
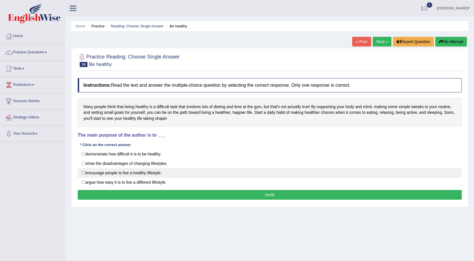
click at [154, 174] on label "encourage people to live a healthy lifestyle." at bounding box center [270, 173] width 384 height 10
radio input "true"
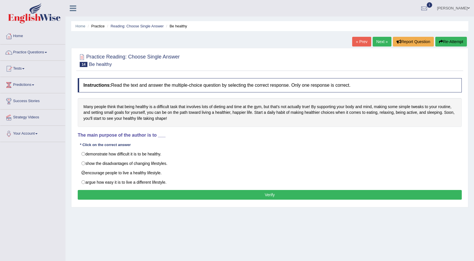
click at [183, 196] on button "Verify" at bounding box center [270, 195] width 384 height 10
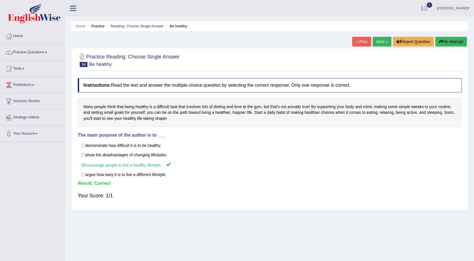
click at [380, 40] on link "Next »" at bounding box center [382, 42] width 19 height 10
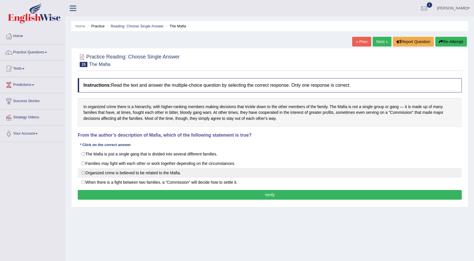
click at [239, 175] on label "Organized crime is believed to be related to the Mafia." at bounding box center [270, 173] width 384 height 10
radio input "true"
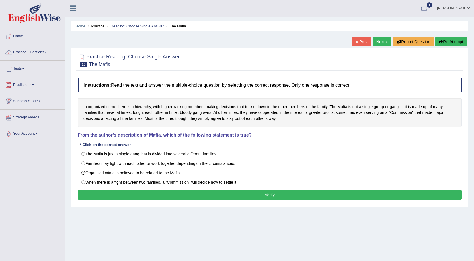
click at [241, 189] on div "Instructions: Read the text and answer the multiple-choice question by selectin…" at bounding box center [269, 139] width 387 height 129
click at [242, 191] on button "Verify" at bounding box center [270, 195] width 384 height 10
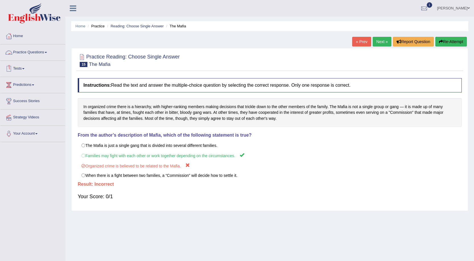
click at [27, 51] on link "Practice Questions" at bounding box center [32, 51] width 65 height 14
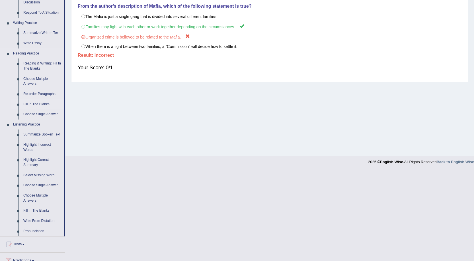
scroll to position [100, 0]
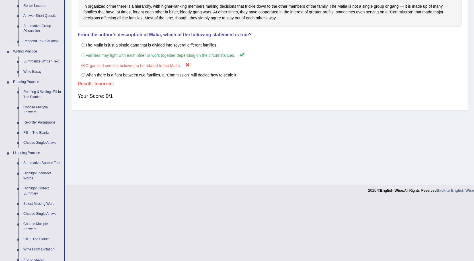
click at [42, 60] on link "Summarize Written Text" at bounding box center [42, 61] width 43 height 10
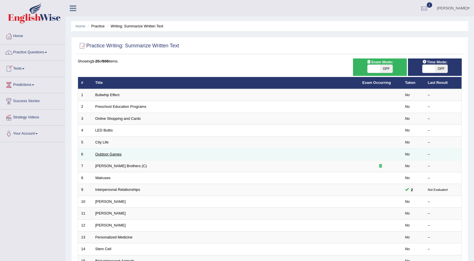
click at [119, 154] on link "Outdoor Games" at bounding box center [108, 154] width 26 height 4
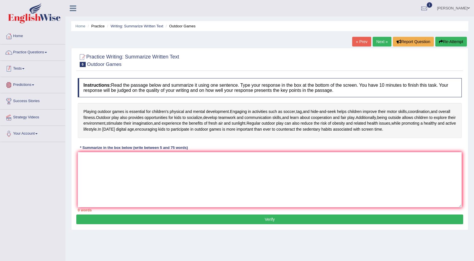
click at [53, 67] on link "Tests" at bounding box center [32, 68] width 65 height 14
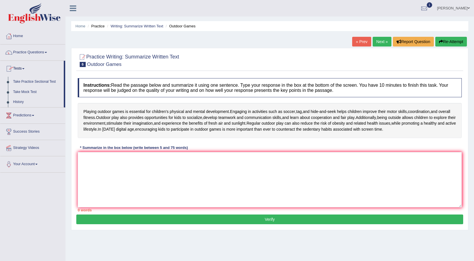
click at [51, 122] on li "Predictions Latest Predictions" at bounding box center [32, 115] width 65 height 16
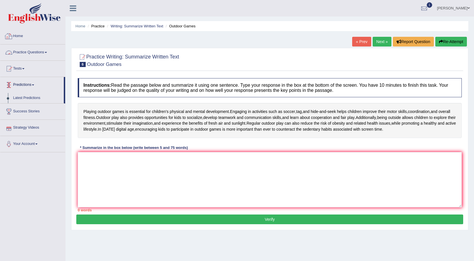
click at [40, 51] on link "Practice Questions" at bounding box center [32, 51] width 65 height 14
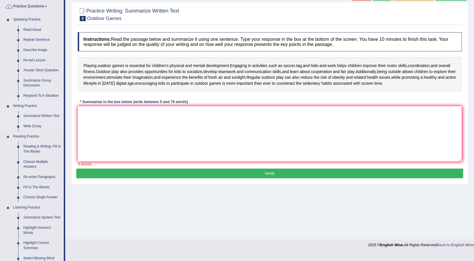
scroll to position [57, 0]
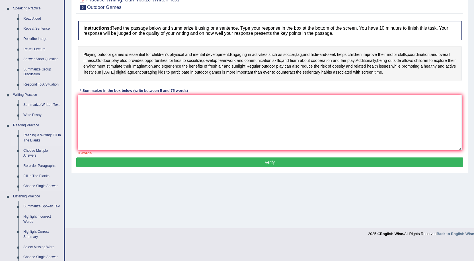
click at [51, 135] on link "Reading & Writing: Fill In The Blanks" at bounding box center [42, 137] width 43 height 15
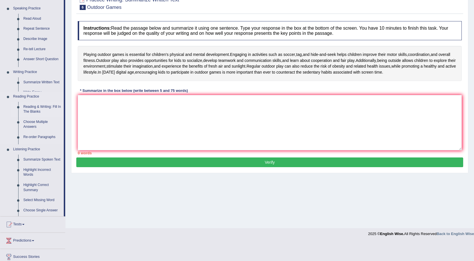
scroll to position [38, 0]
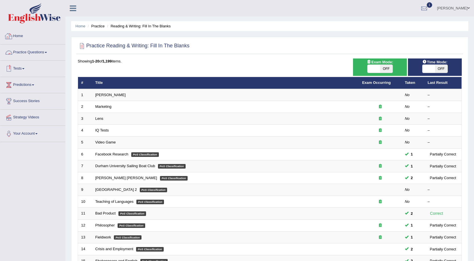
click at [40, 49] on link "Practice Questions" at bounding box center [32, 51] width 65 height 14
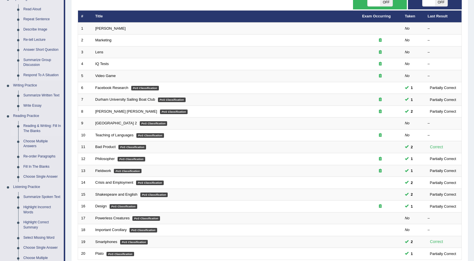
scroll to position [57, 0]
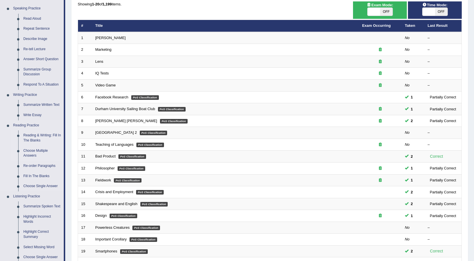
click at [42, 153] on link "Choose Multiple Answers" at bounding box center [42, 153] width 43 height 15
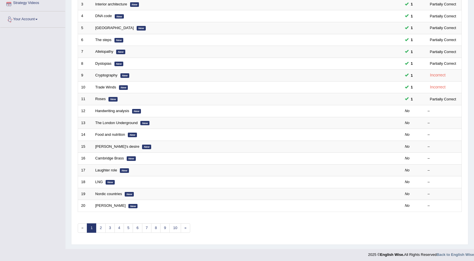
scroll to position [117, 0]
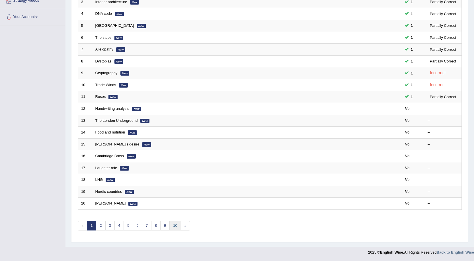
click at [176, 223] on link "10" at bounding box center [175, 225] width 11 height 9
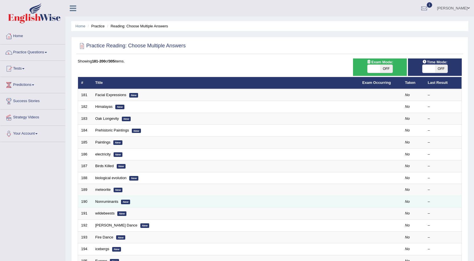
click at [111, 203] on td "Nonruminants New" at bounding box center [225, 201] width 267 height 12
click at [106, 202] on link "Nonruminants" at bounding box center [106, 201] width 23 height 4
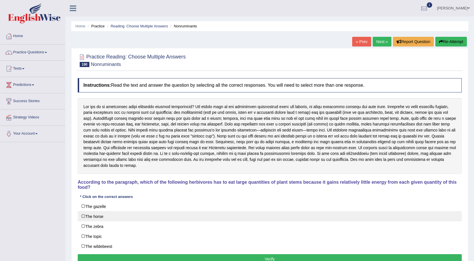
click at [99, 219] on label "The horse" at bounding box center [270, 216] width 384 height 10
checkbox input "true"
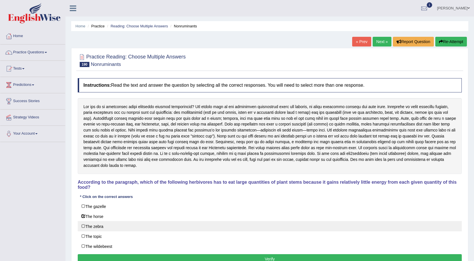
click at [94, 226] on label "The zebra" at bounding box center [270, 226] width 384 height 10
checkbox input "true"
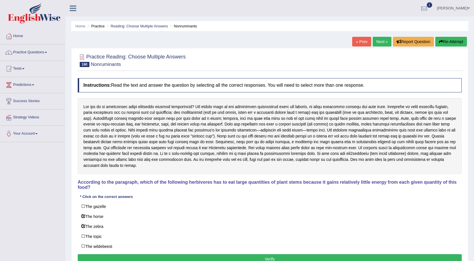
click at [111, 258] on button "Verify" at bounding box center [270, 259] width 384 height 10
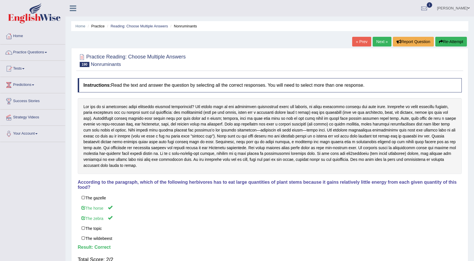
click at [374, 39] on link "Next »" at bounding box center [382, 42] width 19 height 10
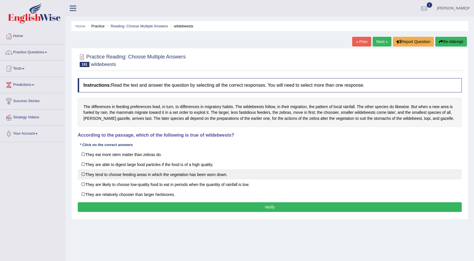
drag, startPoint x: 166, startPoint y: 159, endPoint x: 164, endPoint y: 170, distance: 11.3
click at [166, 160] on div "They eat more stem matter than zebras do. They are able to digest large food pa…" at bounding box center [270, 174] width 384 height 50
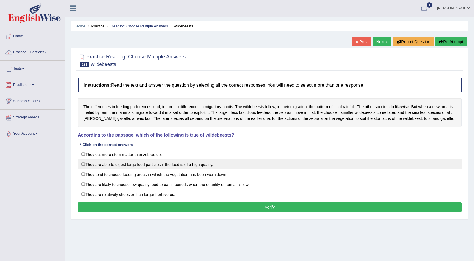
click at [167, 162] on label "They are able to digest large food particles if the food is of a high quality." at bounding box center [270, 164] width 384 height 10
checkbox input "true"
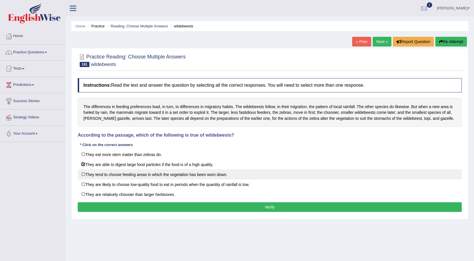
click at [166, 176] on label "They tend to choose feeding areas in which the vegetation has been worn down." at bounding box center [270, 174] width 384 height 10
checkbox input "true"
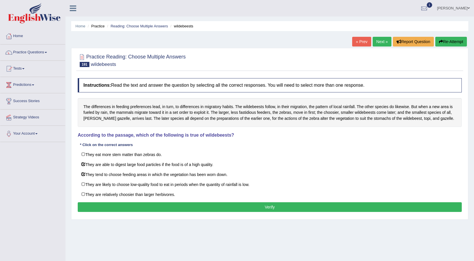
click at [168, 202] on button "Verify" at bounding box center [270, 207] width 384 height 10
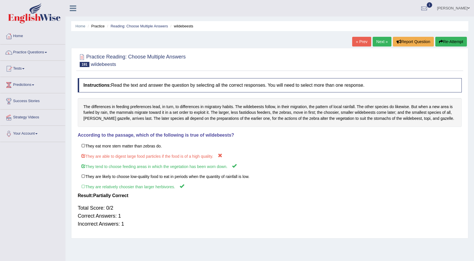
click at [375, 37] on link "Next »" at bounding box center [382, 42] width 19 height 10
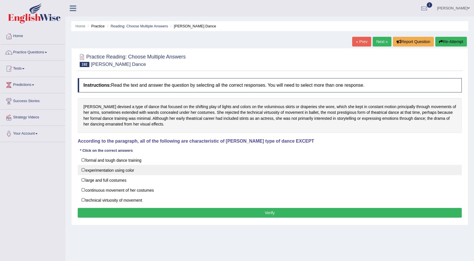
click at [140, 170] on label "experimentation using color" at bounding box center [270, 170] width 384 height 10
checkbox input "true"
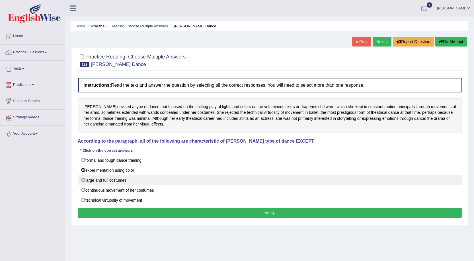
click at [116, 181] on label "large and full costumes" at bounding box center [270, 180] width 384 height 10
checkbox input "true"
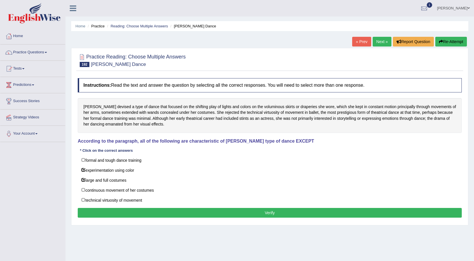
click at [133, 211] on button "Verify" at bounding box center [270, 213] width 384 height 10
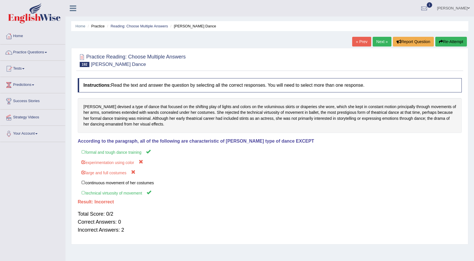
click at [381, 42] on link "Next »" at bounding box center [382, 42] width 19 height 10
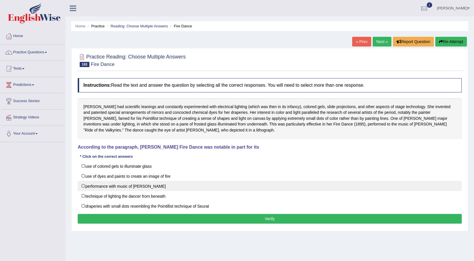
click at [167, 184] on label "performance with music of Richard Wagner" at bounding box center [270, 186] width 384 height 10
checkbox input "true"
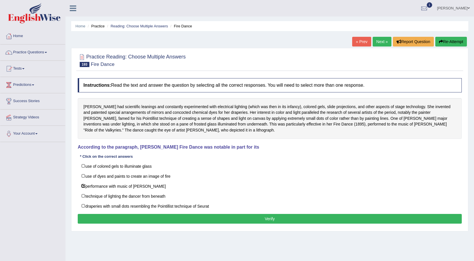
click at [210, 221] on button "Verify" at bounding box center [270, 219] width 384 height 10
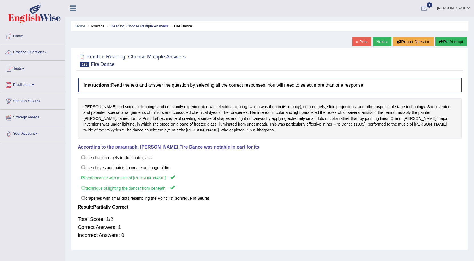
click at [373, 44] on link "Next »" at bounding box center [382, 42] width 19 height 10
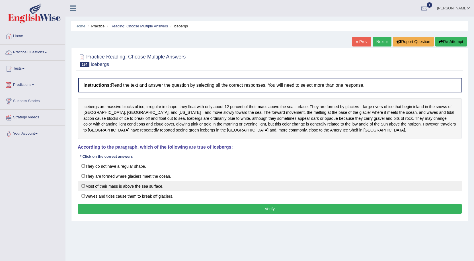
click at [174, 187] on label "Most of their mass is above the sea surface." at bounding box center [270, 186] width 384 height 10
checkbox input "true"
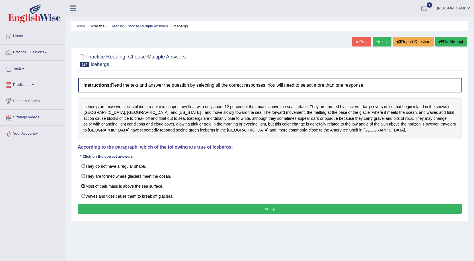
click at [174, 209] on button "Verify" at bounding box center [270, 209] width 384 height 10
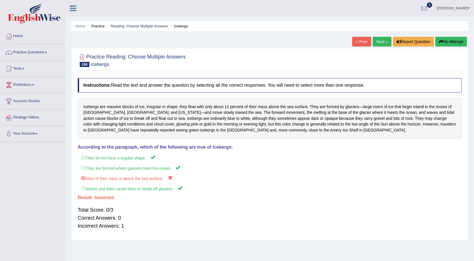
click at [379, 44] on link "Next »" at bounding box center [382, 42] width 19 height 10
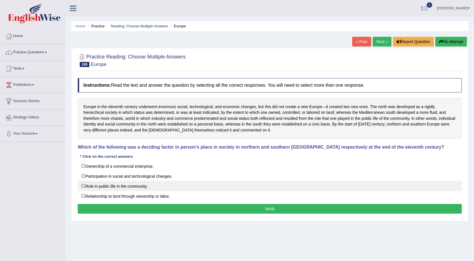
click at [195, 182] on label "Role in public life in the community." at bounding box center [270, 186] width 384 height 10
checkbox input "true"
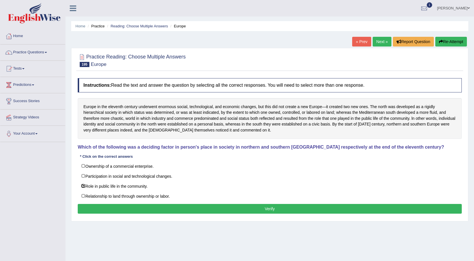
click at [186, 211] on button "Verify" at bounding box center [270, 209] width 384 height 10
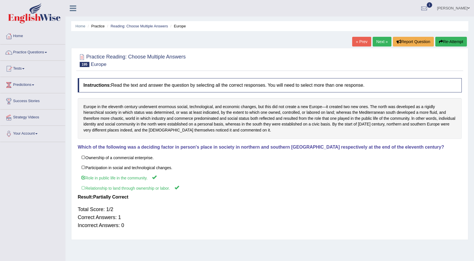
click at [373, 43] on link "Next »" at bounding box center [382, 42] width 19 height 10
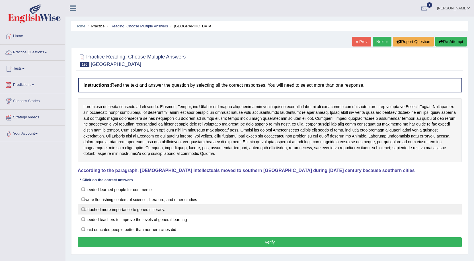
click at [150, 209] on label "attached more importance to general literacy." at bounding box center [270, 209] width 384 height 10
checkbox input "true"
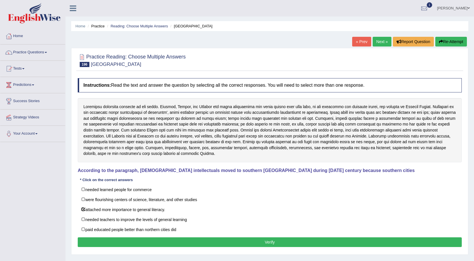
click at [170, 244] on button "Verify" at bounding box center [270, 242] width 384 height 10
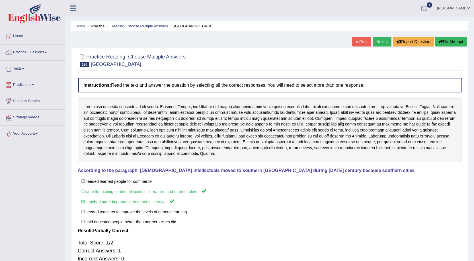
click at [382, 40] on link "Next »" at bounding box center [382, 42] width 19 height 10
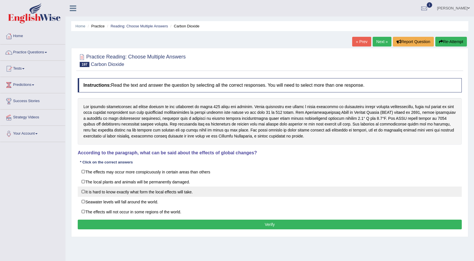
click at [192, 189] on label "It is hard to know exactly what form the local effects will take." at bounding box center [270, 191] width 384 height 10
checkbox input "true"
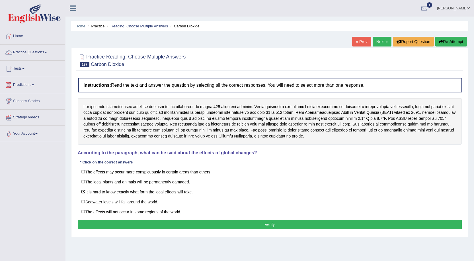
click at [199, 227] on button "Verify" at bounding box center [270, 224] width 384 height 10
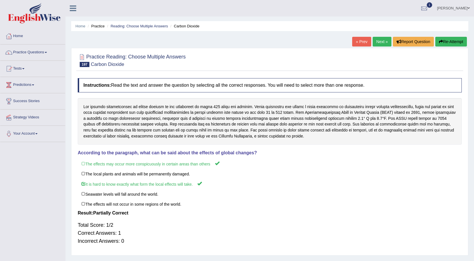
click at [382, 39] on link "Next »" at bounding box center [382, 42] width 19 height 10
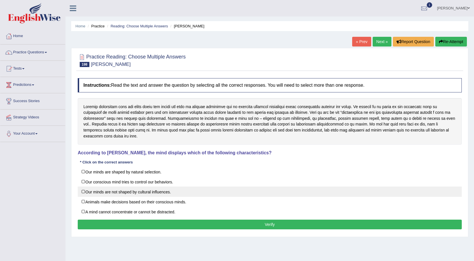
click at [185, 189] on label "Our minds are not shaped by cultural influences." at bounding box center [270, 191] width 384 height 10
checkbox input "true"
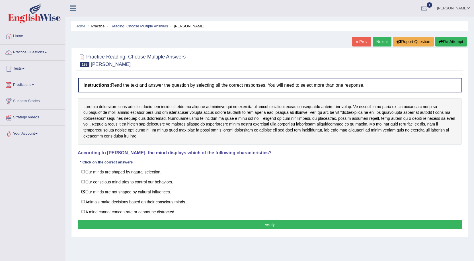
click at [178, 228] on button "Verify" at bounding box center [270, 224] width 384 height 10
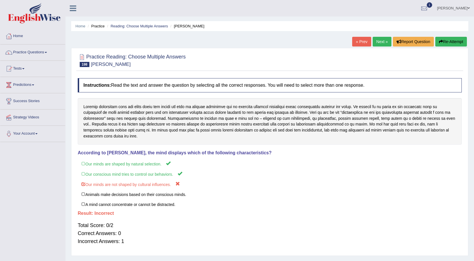
click at [373, 42] on link "Next »" at bounding box center [382, 42] width 19 height 10
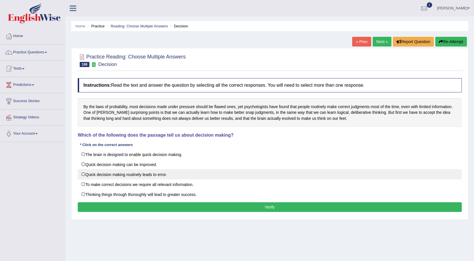
click at [172, 175] on label "Quick decision making routinely leads to error." at bounding box center [270, 174] width 384 height 10
checkbox input "true"
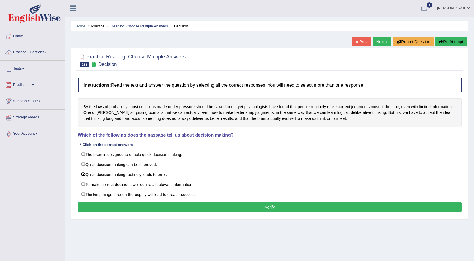
click at [183, 206] on button "Verify" at bounding box center [270, 207] width 384 height 10
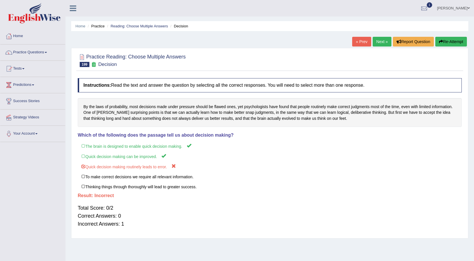
click at [387, 37] on link "Next »" at bounding box center [382, 42] width 19 height 10
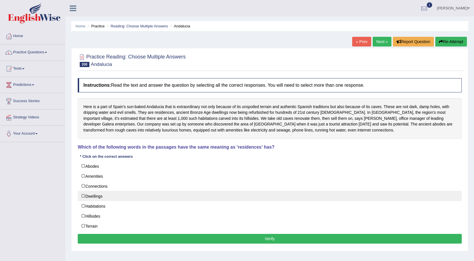
click at [89, 197] on label "Dwellings" at bounding box center [270, 196] width 384 height 10
checkbox input "true"
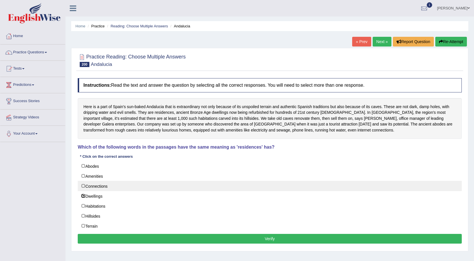
click at [89, 187] on label "Connections" at bounding box center [270, 186] width 384 height 10
checkbox input "true"
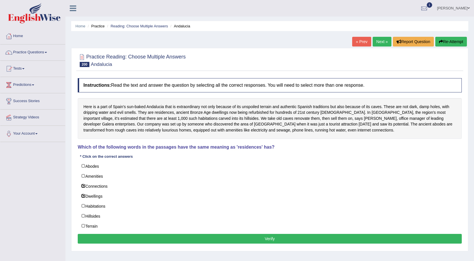
click at [92, 238] on button "Verify" at bounding box center [270, 239] width 384 height 10
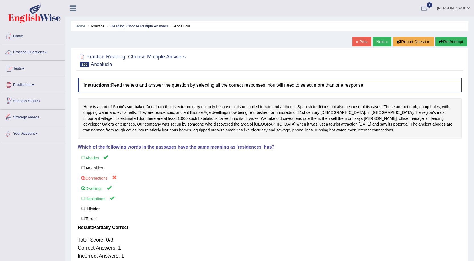
click at [30, 85] on link "Predictions" at bounding box center [32, 84] width 65 height 14
click at [25, 51] on link "Practice Questions" at bounding box center [32, 51] width 65 height 14
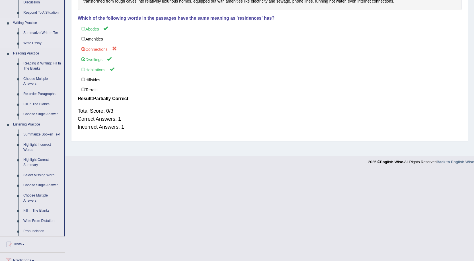
scroll to position [100, 0]
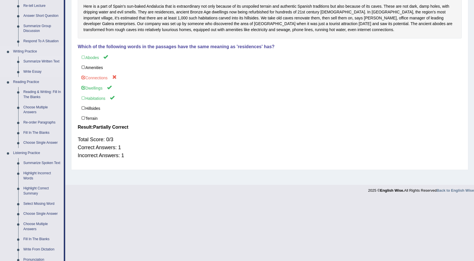
click at [32, 64] on link "Summarize Written Text" at bounding box center [42, 61] width 43 height 10
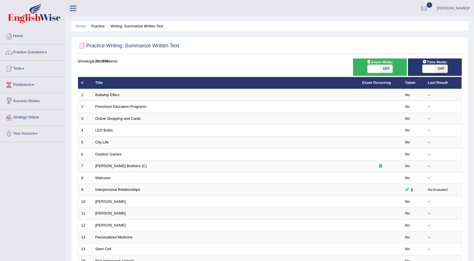
click at [133, 173] on td "Walruses" at bounding box center [225, 178] width 267 height 12
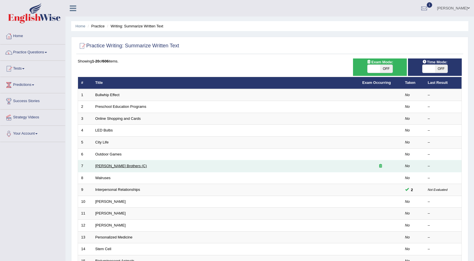
click at [116, 164] on link "[PERSON_NAME] Brothers (C)" at bounding box center [121, 166] width 52 height 4
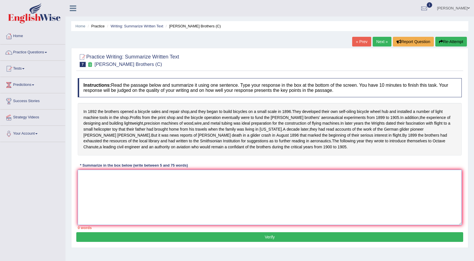
click at [100, 209] on textarea at bounding box center [270, 197] width 384 height 55
type textarea "P"
click at [47, 56] on link "Practice Questions" at bounding box center [32, 51] width 65 height 14
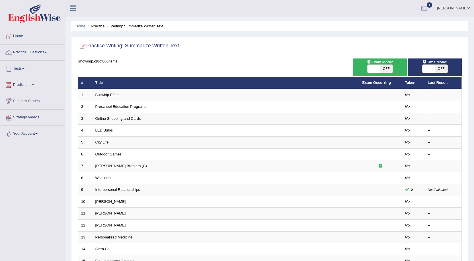
click at [467, 6] on link "Sakshi" at bounding box center [453, 7] width 41 height 15
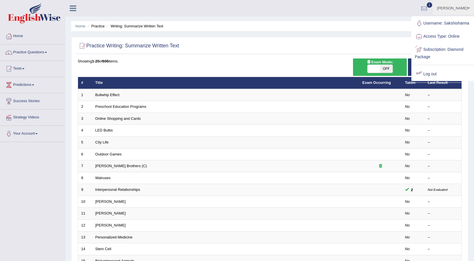
click at [421, 73] on div at bounding box center [419, 74] width 9 height 9
